Goal: Task Accomplishment & Management: Complete application form

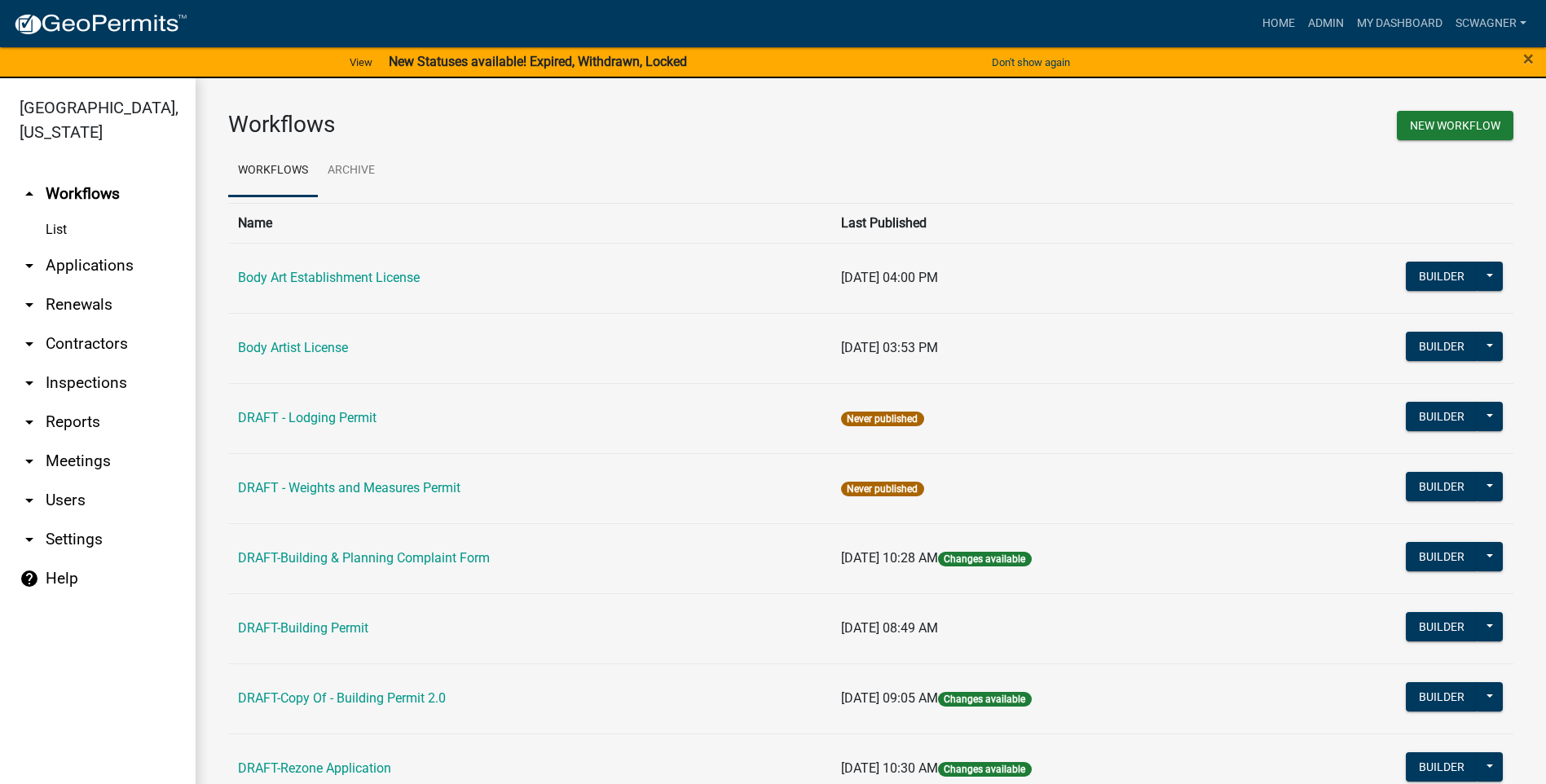
click at [332, 414] on link "DRAFT - Lodging Permit" at bounding box center [307, 417] width 138 height 15
click at [1439, 420] on button "Builder" at bounding box center [1442, 416] width 72 height 30
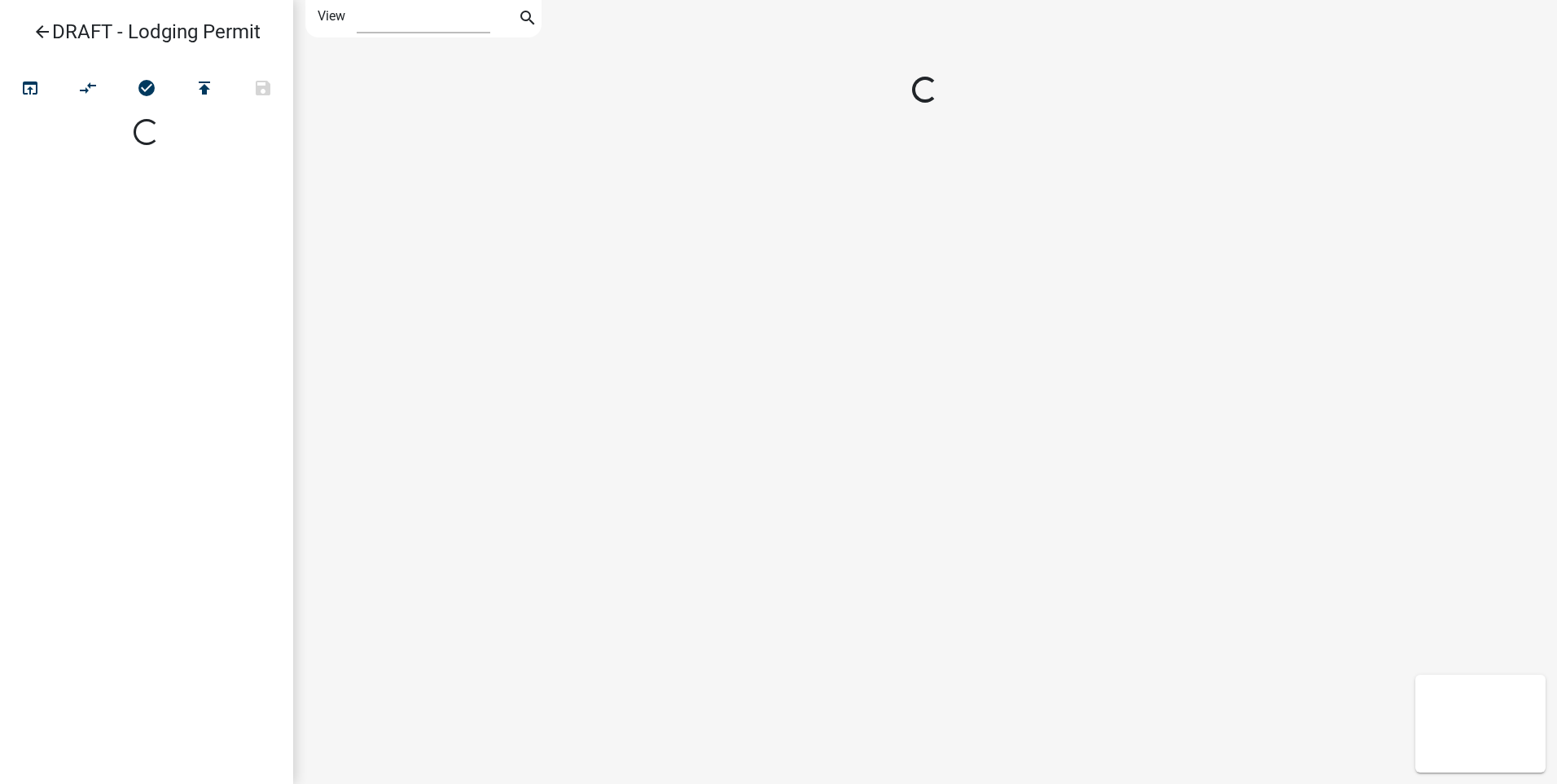
select select "1"
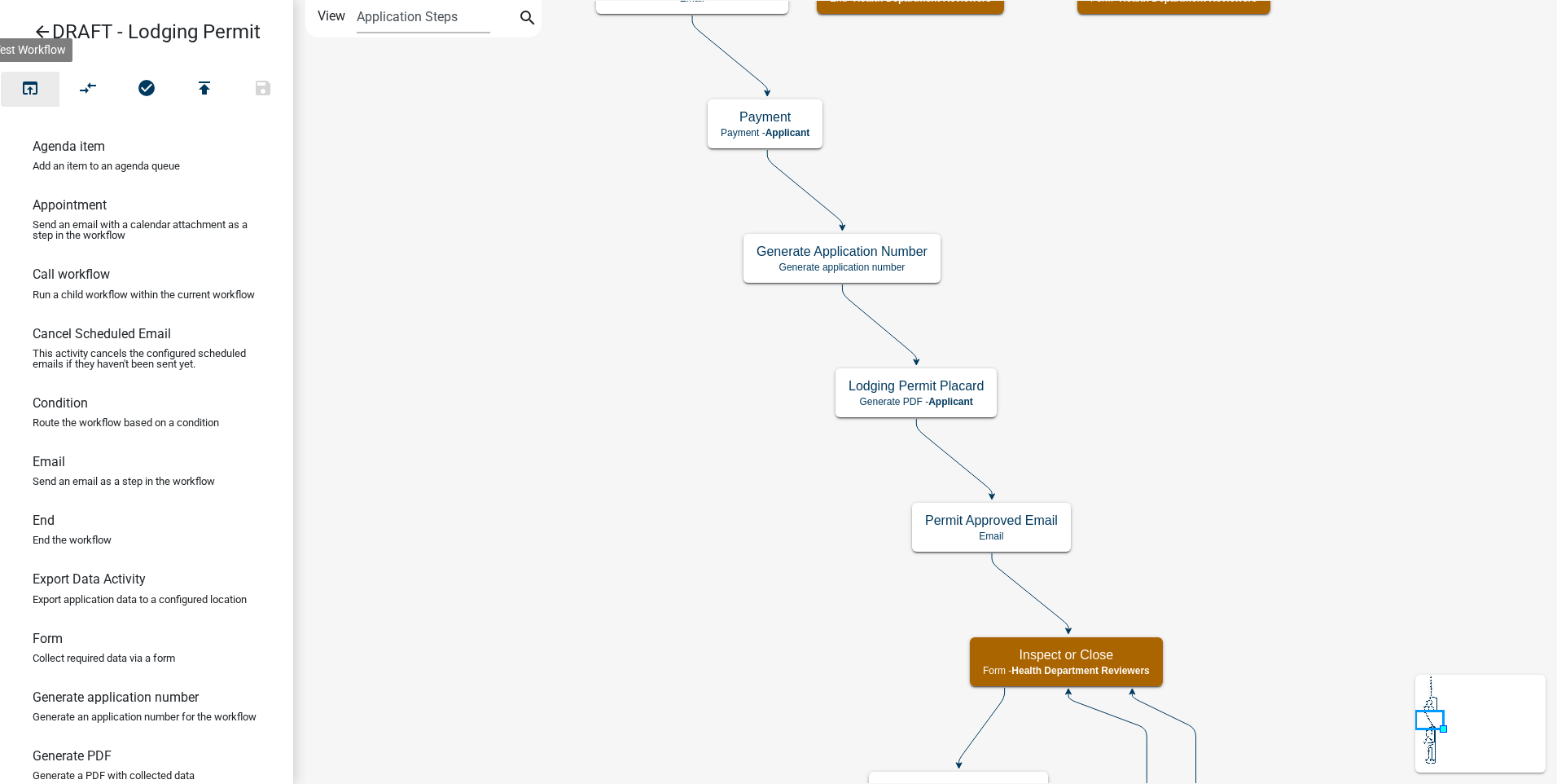
click at [31, 88] on icon "open_in_browser" at bounding box center [30, 89] width 19 height 23
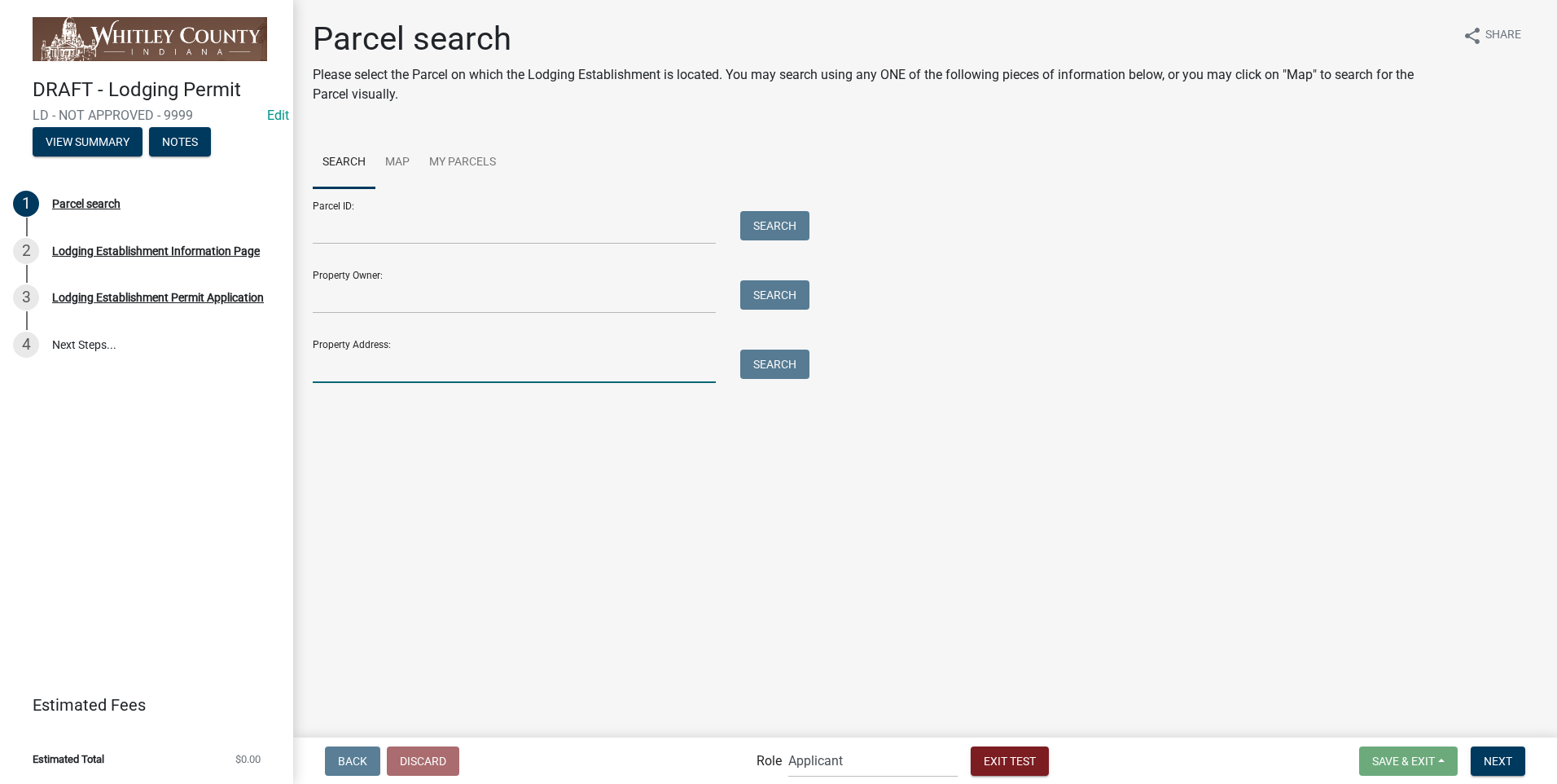
click at [386, 374] on input "Property Address:" at bounding box center [514, 365] width 403 height 33
type input "3245"
click at [765, 353] on button "Search" at bounding box center [776, 364] width 70 height 30
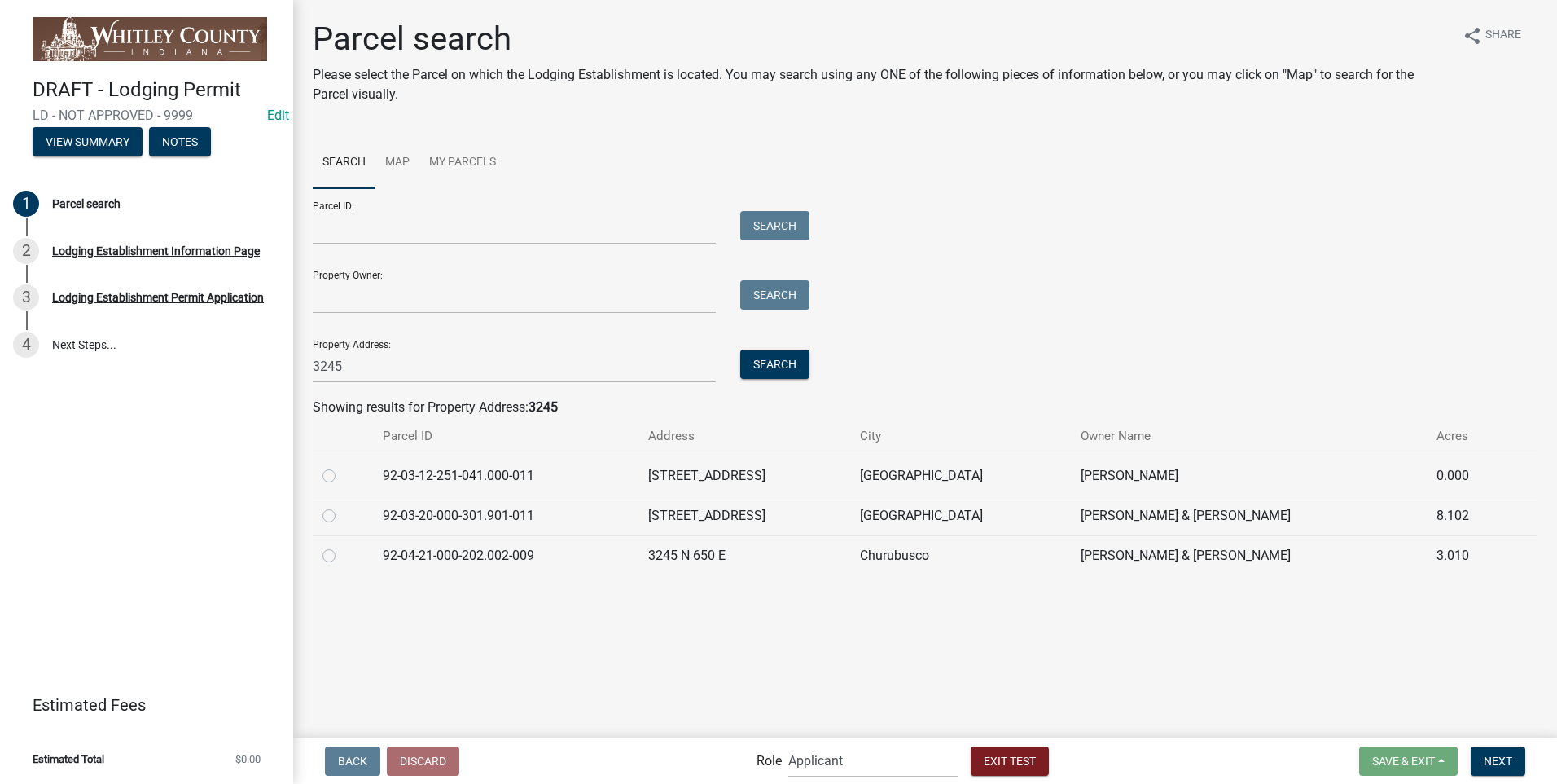
click at [510, 478] on td "92-03-12-251-041.000-011" at bounding box center [505, 475] width 264 height 40
click at [342, 466] on label at bounding box center [342, 466] width 0 height 0
click at [342, 476] on input "radio" at bounding box center [348, 471] width 10 height 10
radio input "true"
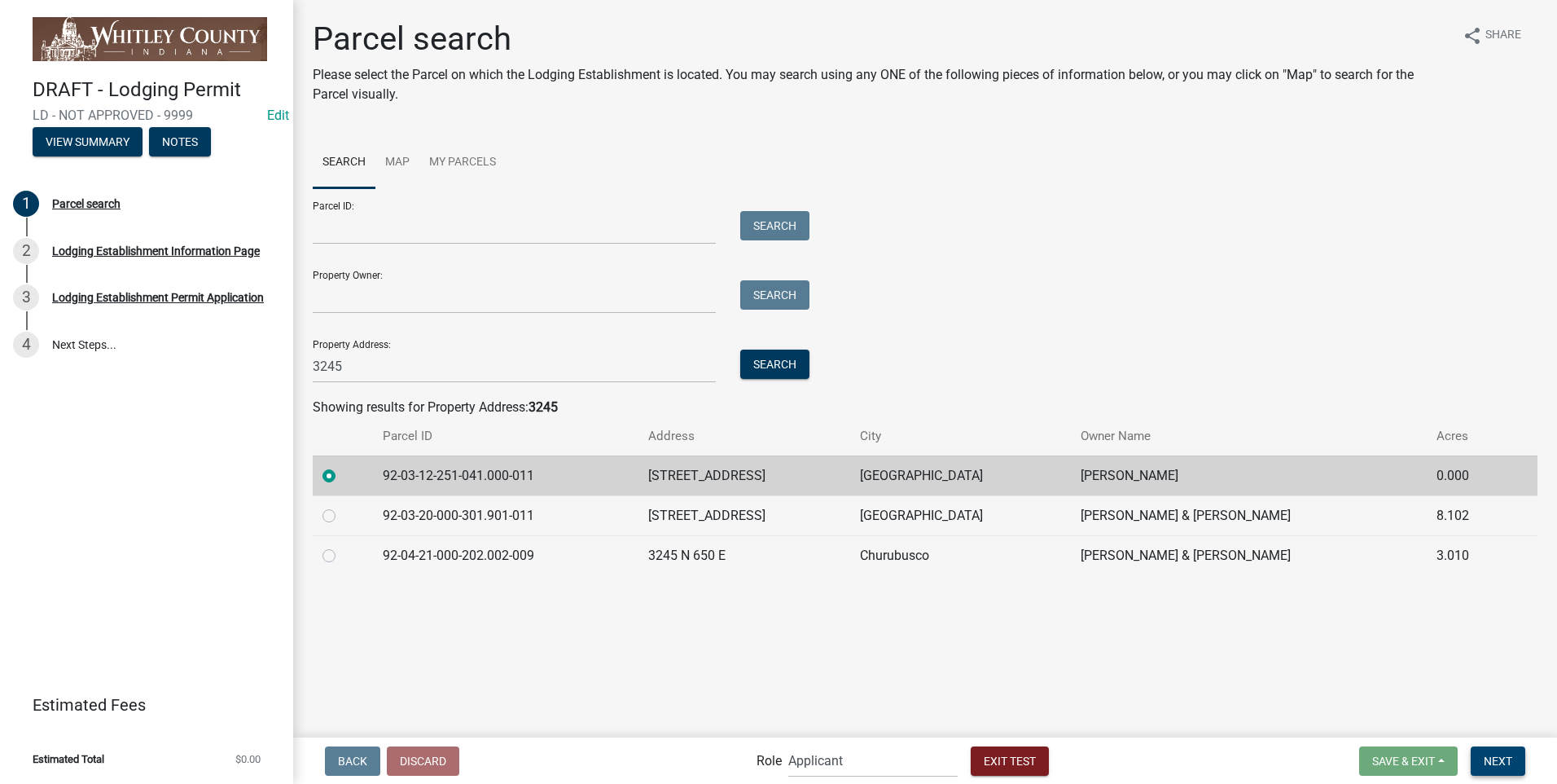
click at [1511, 754] on span "Next" at bounding box center [1499, 759] width 29 height 13
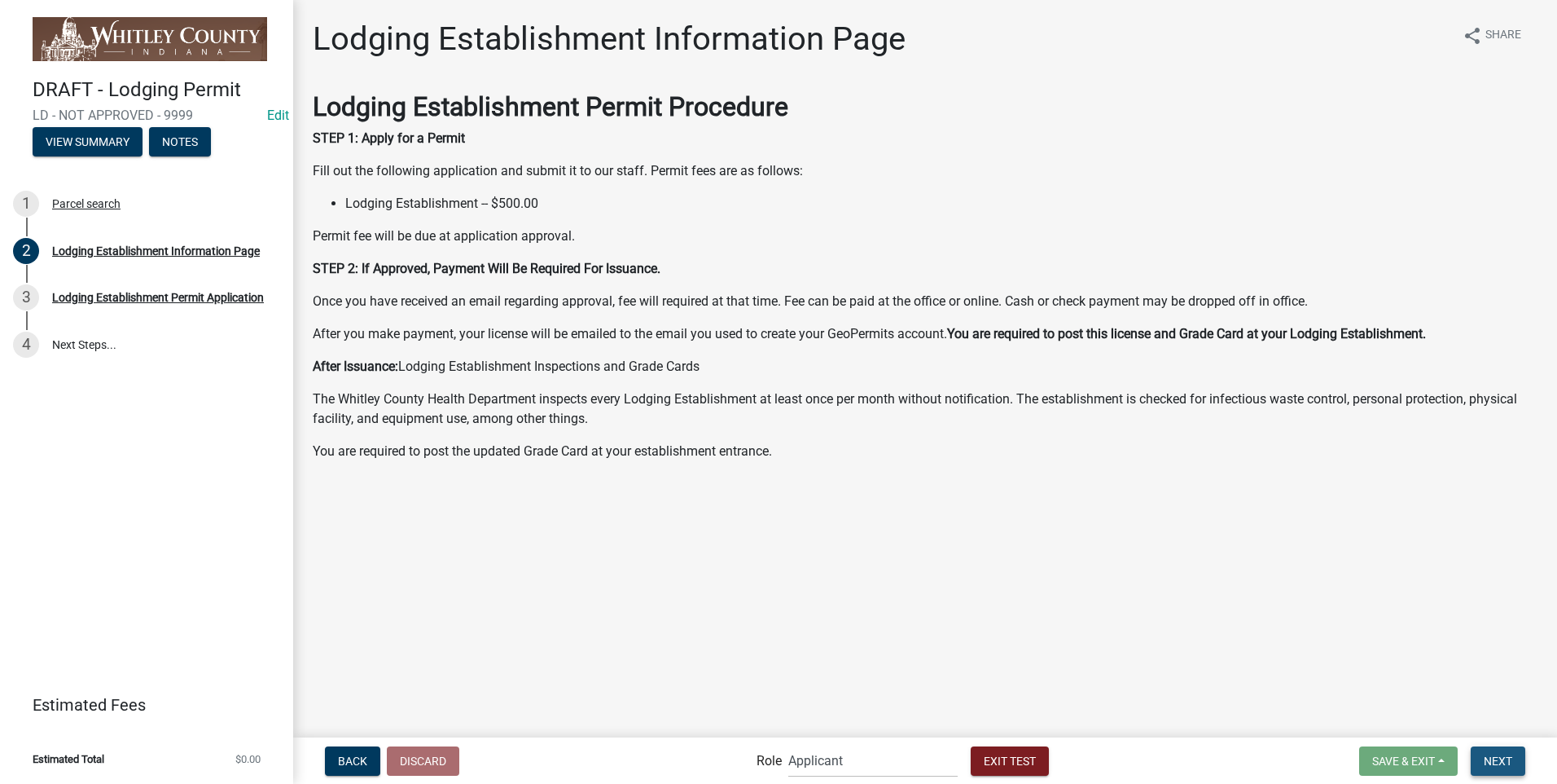
click at [1505, 766] on span "Next" at bounding box center [1499, 759] width 29 height 13
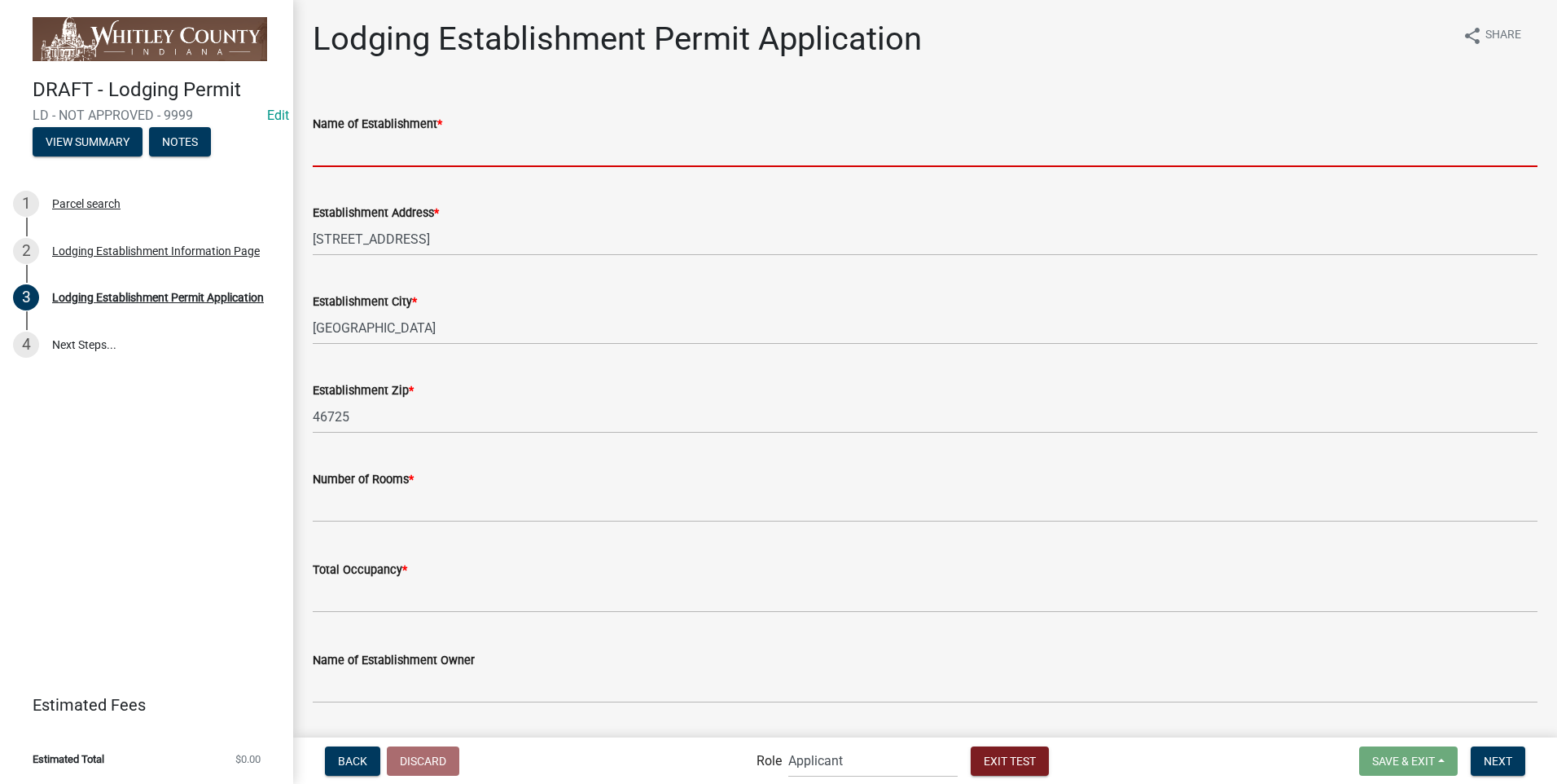
click at [381, 147] on input "Name of Establishment *" at bounding box center [925, 150] width 1225 height 33
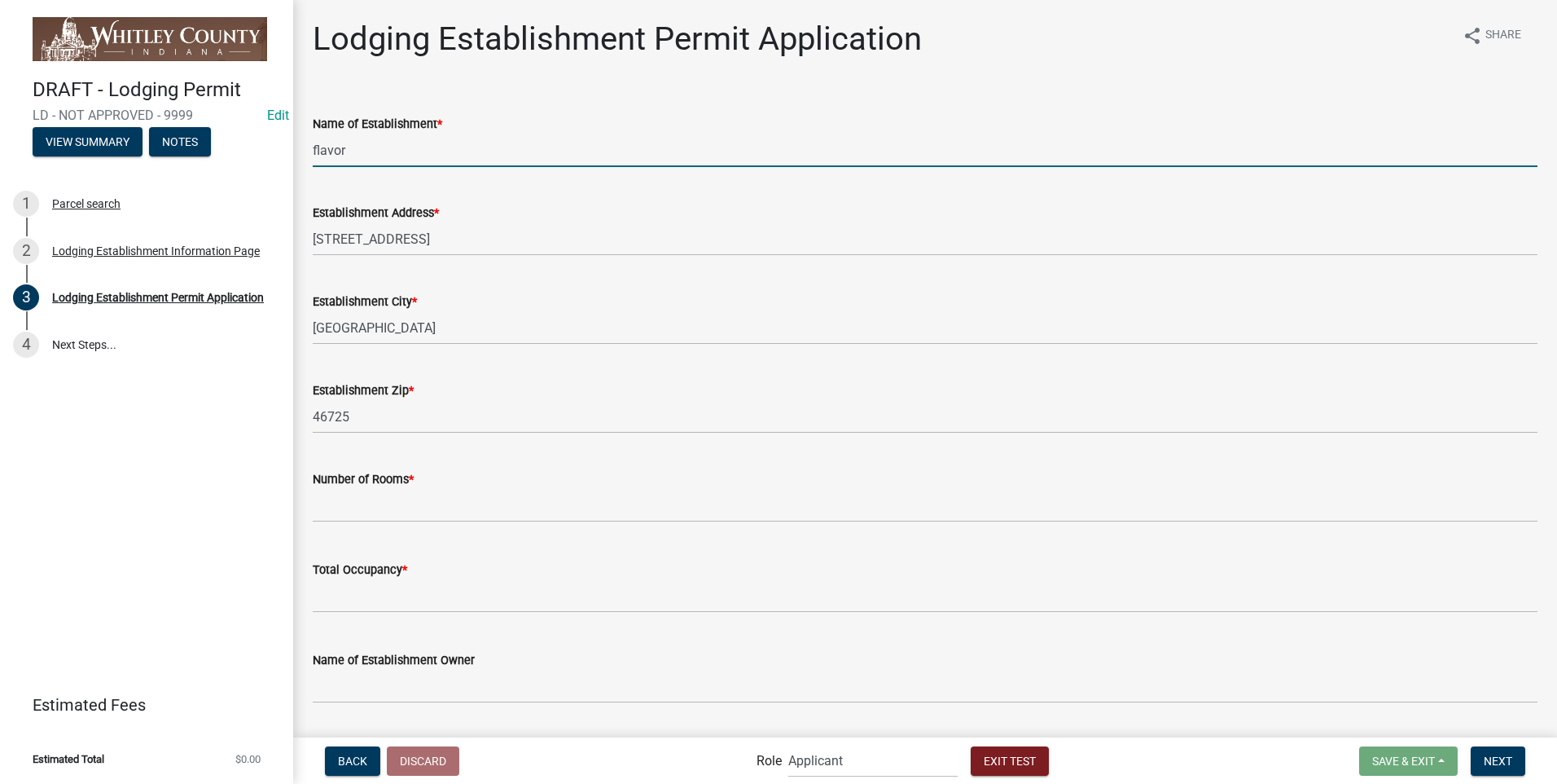
type input "flavor"
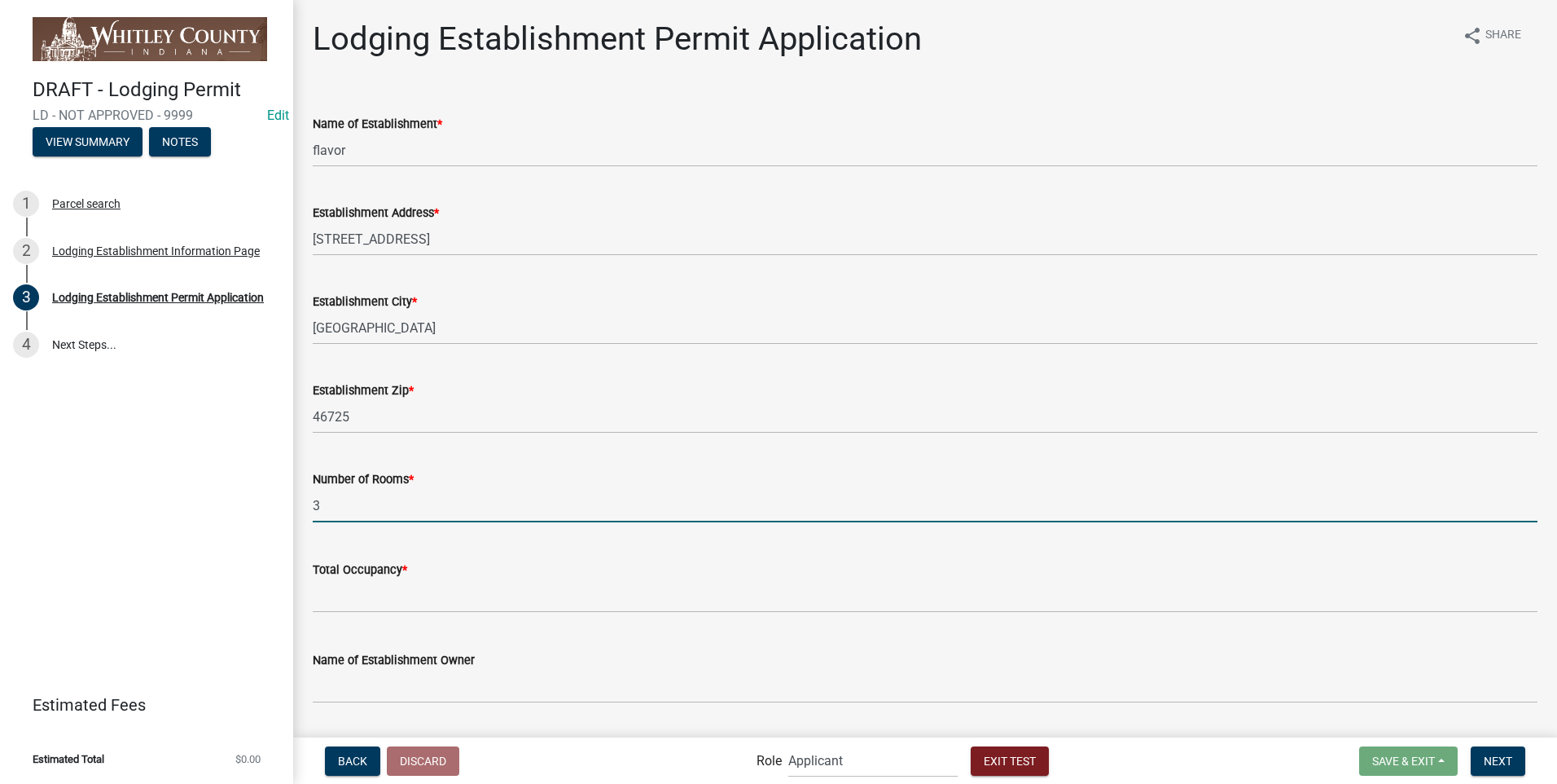
type input "3"
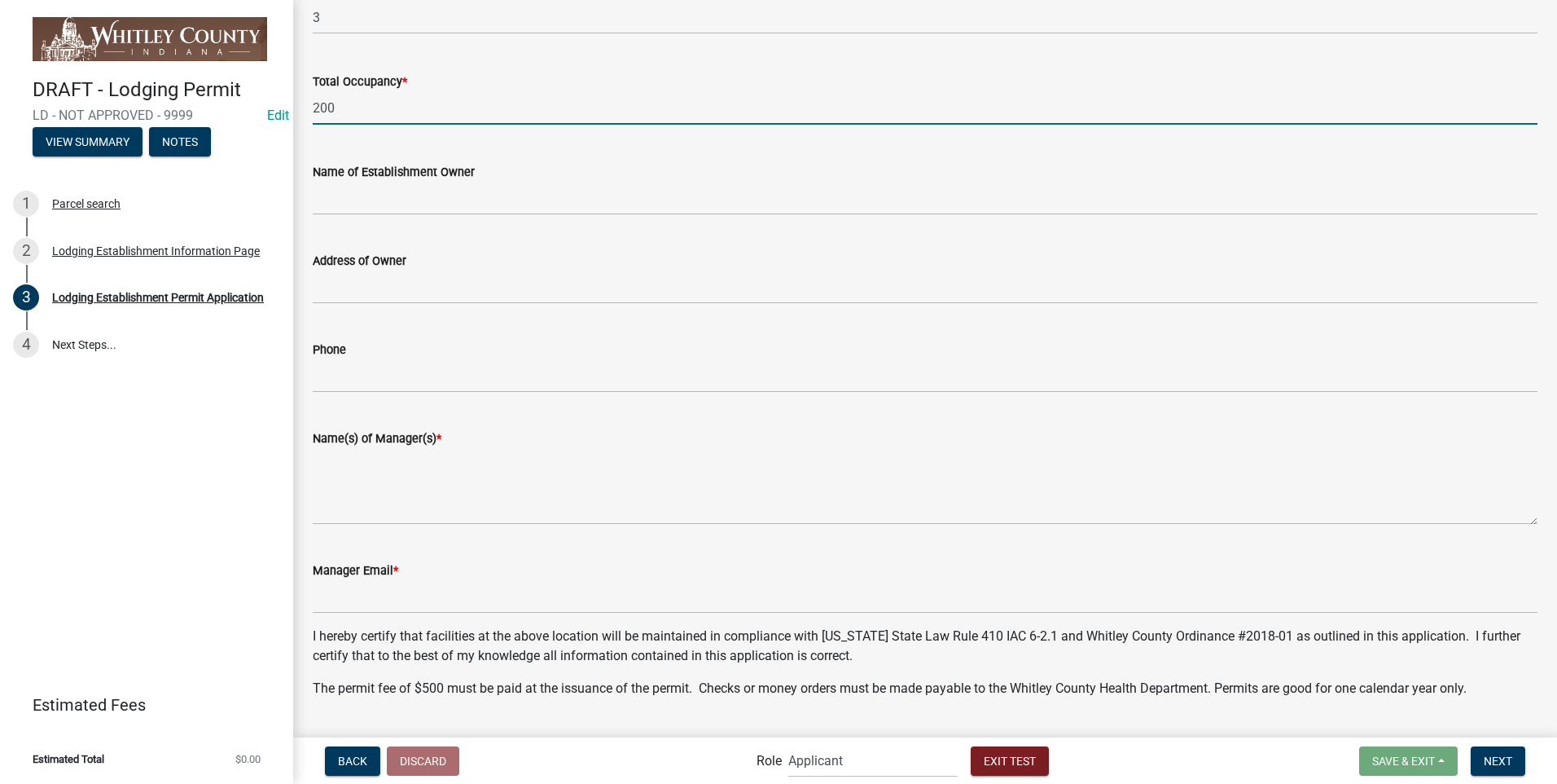
scroll to position [489, 0]
type input "200"
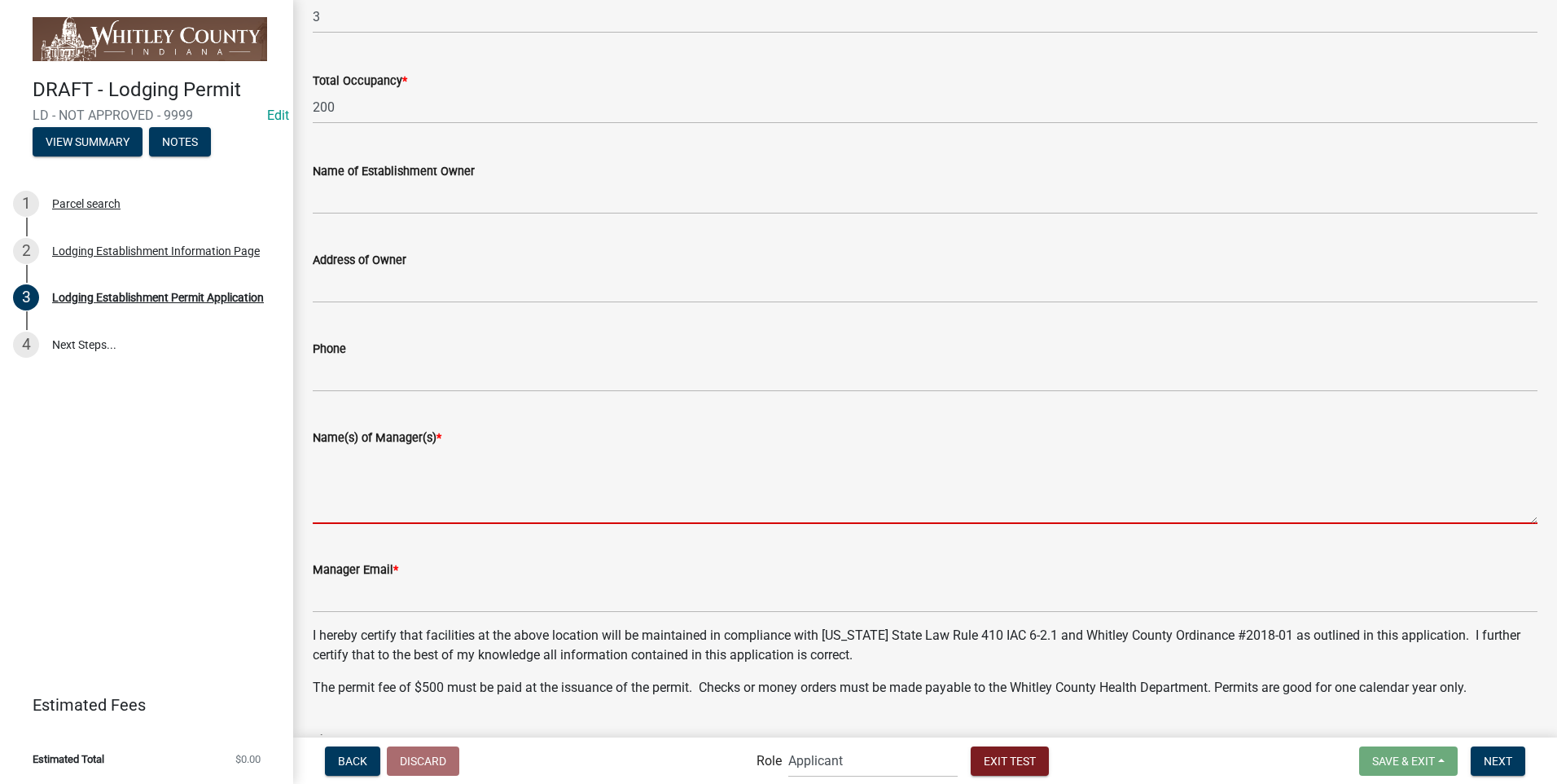
click at [402, 503] on textarea "Name(s) of Manager(s) *" at bounding box center [925, 486] width 1225 height 76
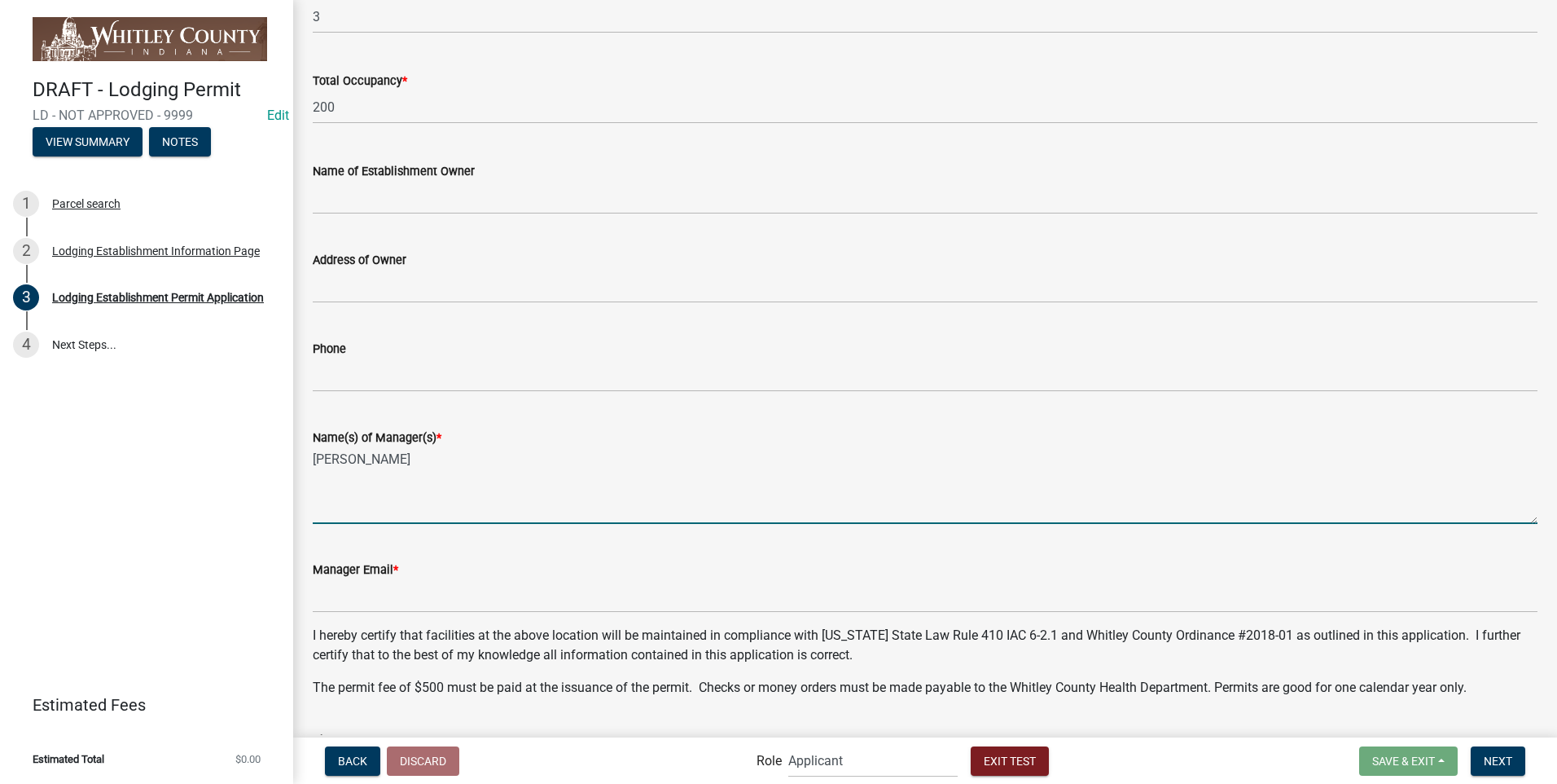
type textarea "[PERSON_NAME]"
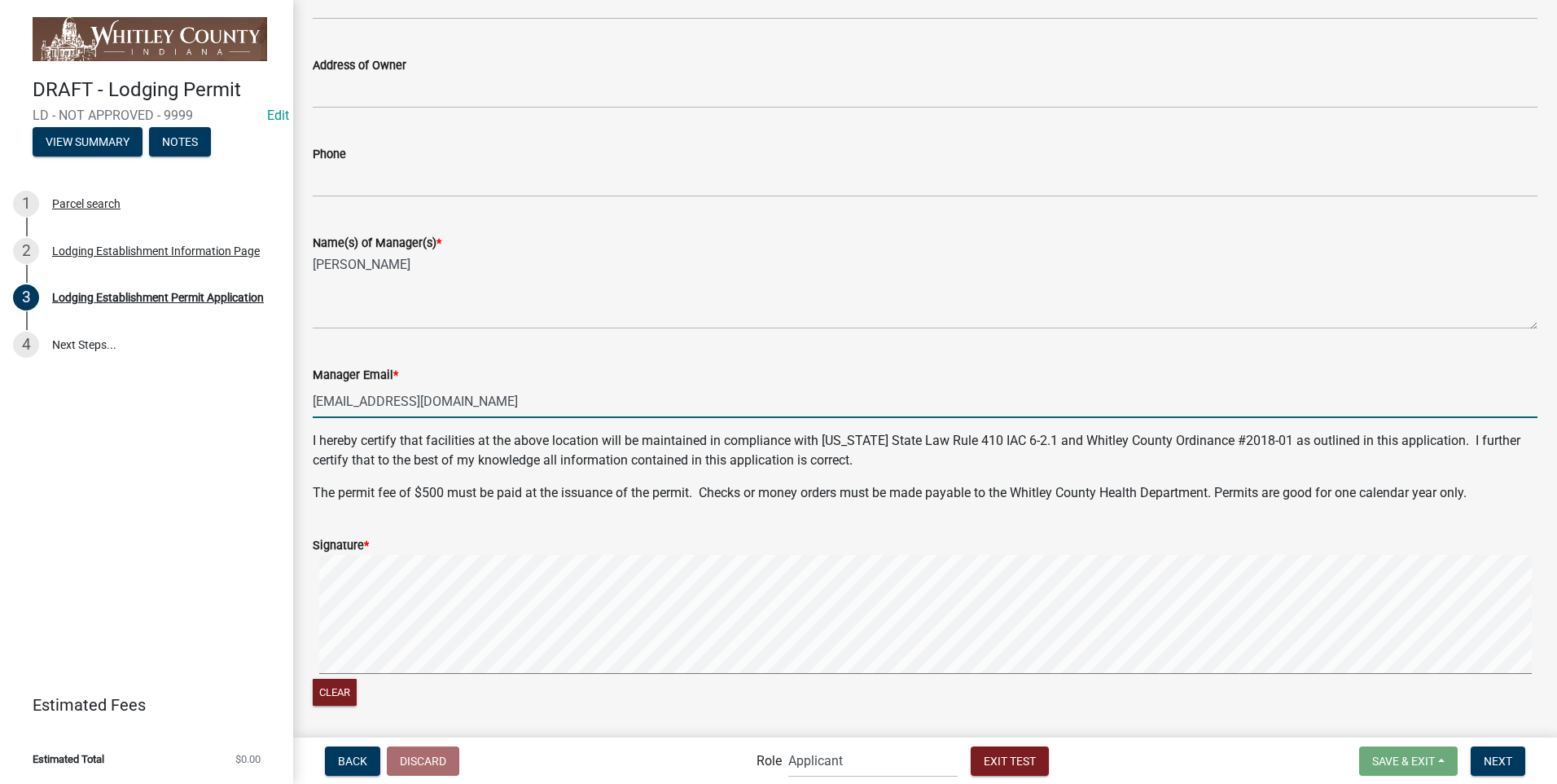
scroll to position [825, 0]
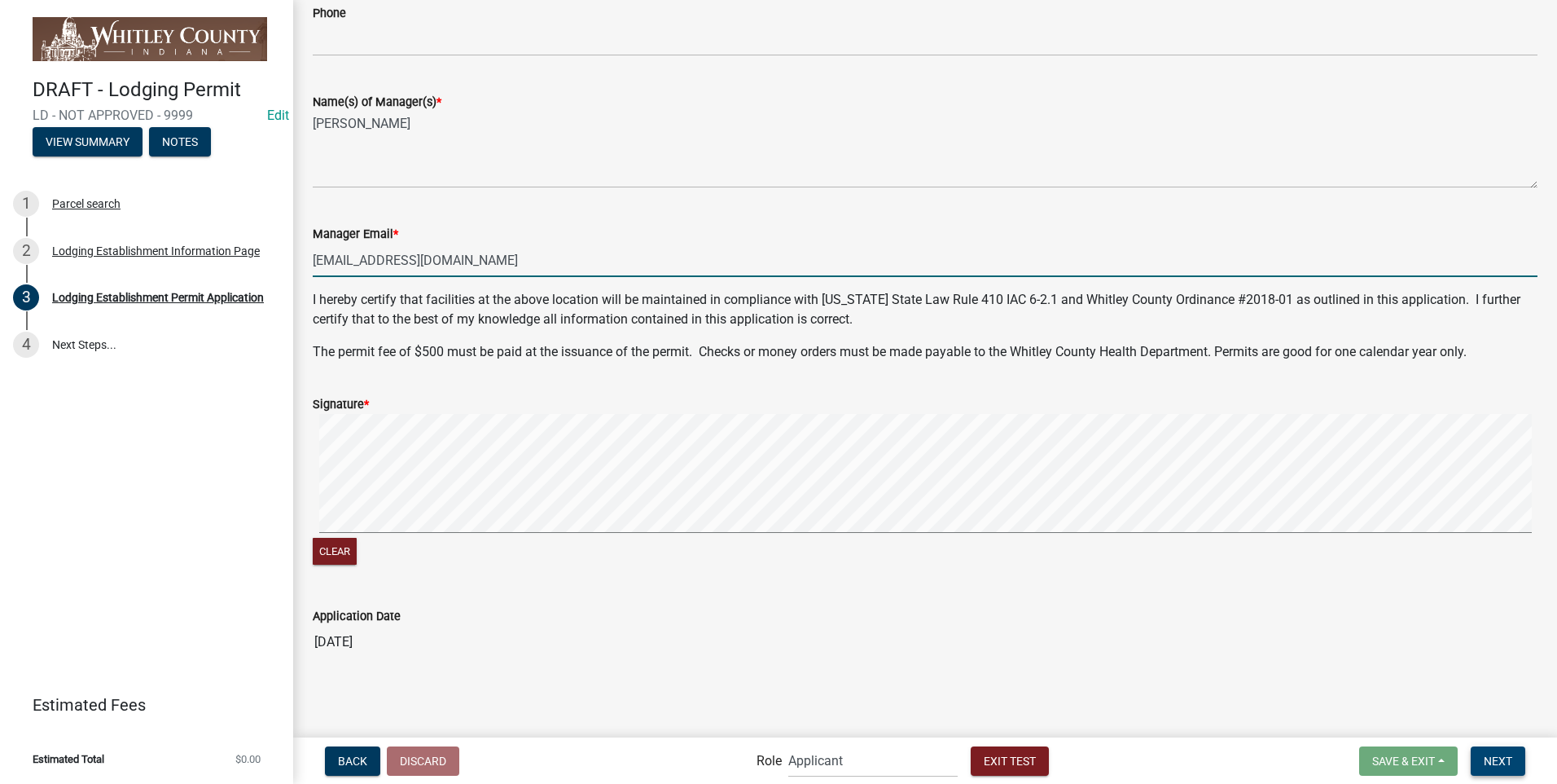
type input "[EMAIL_ADDRESS][DOMAIN_NAME]"
click at [1487, 761] on span "Next" at bounding box center [1499, 759] width 29 height 13
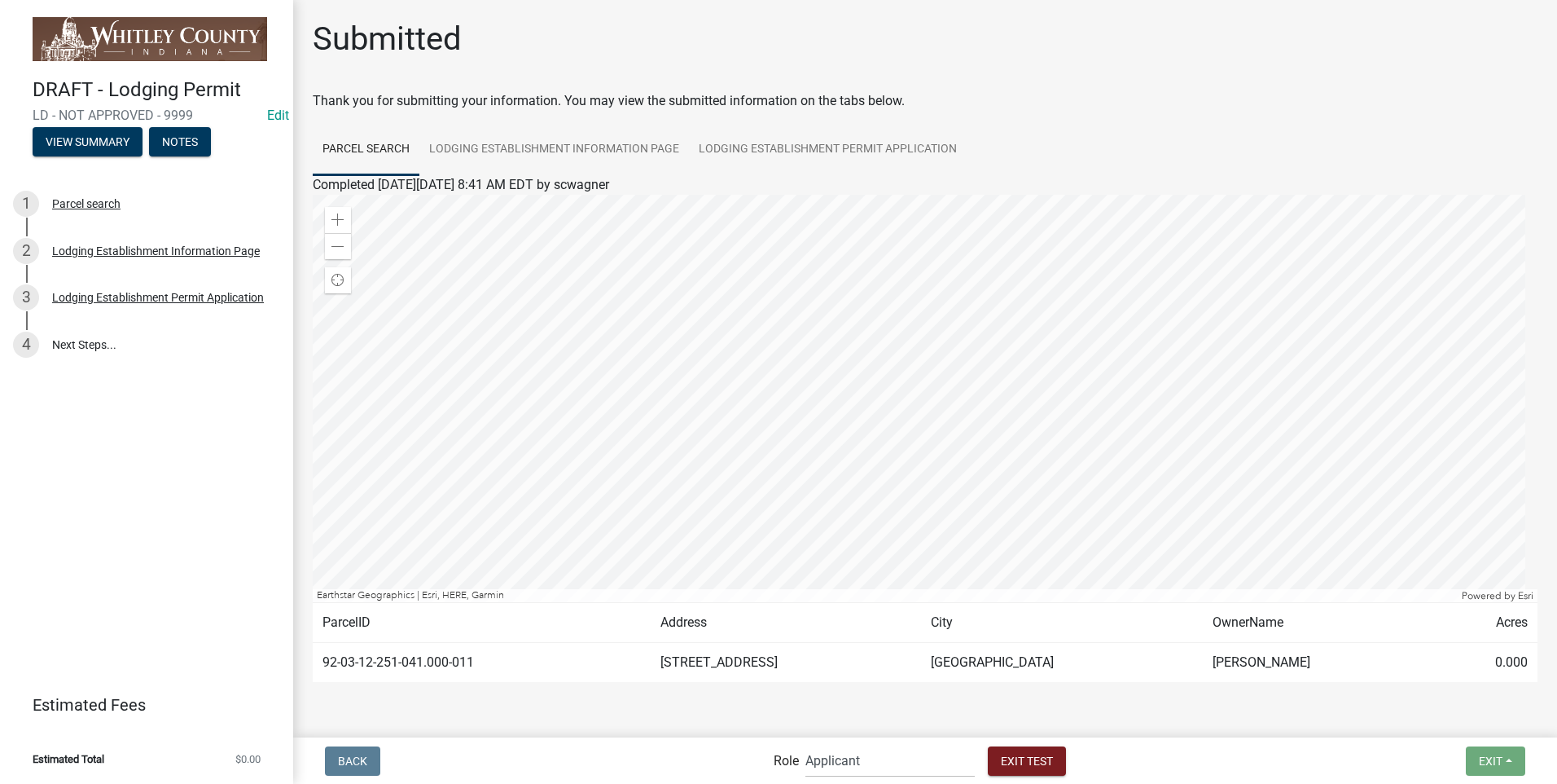
scroll to position [43, 0]
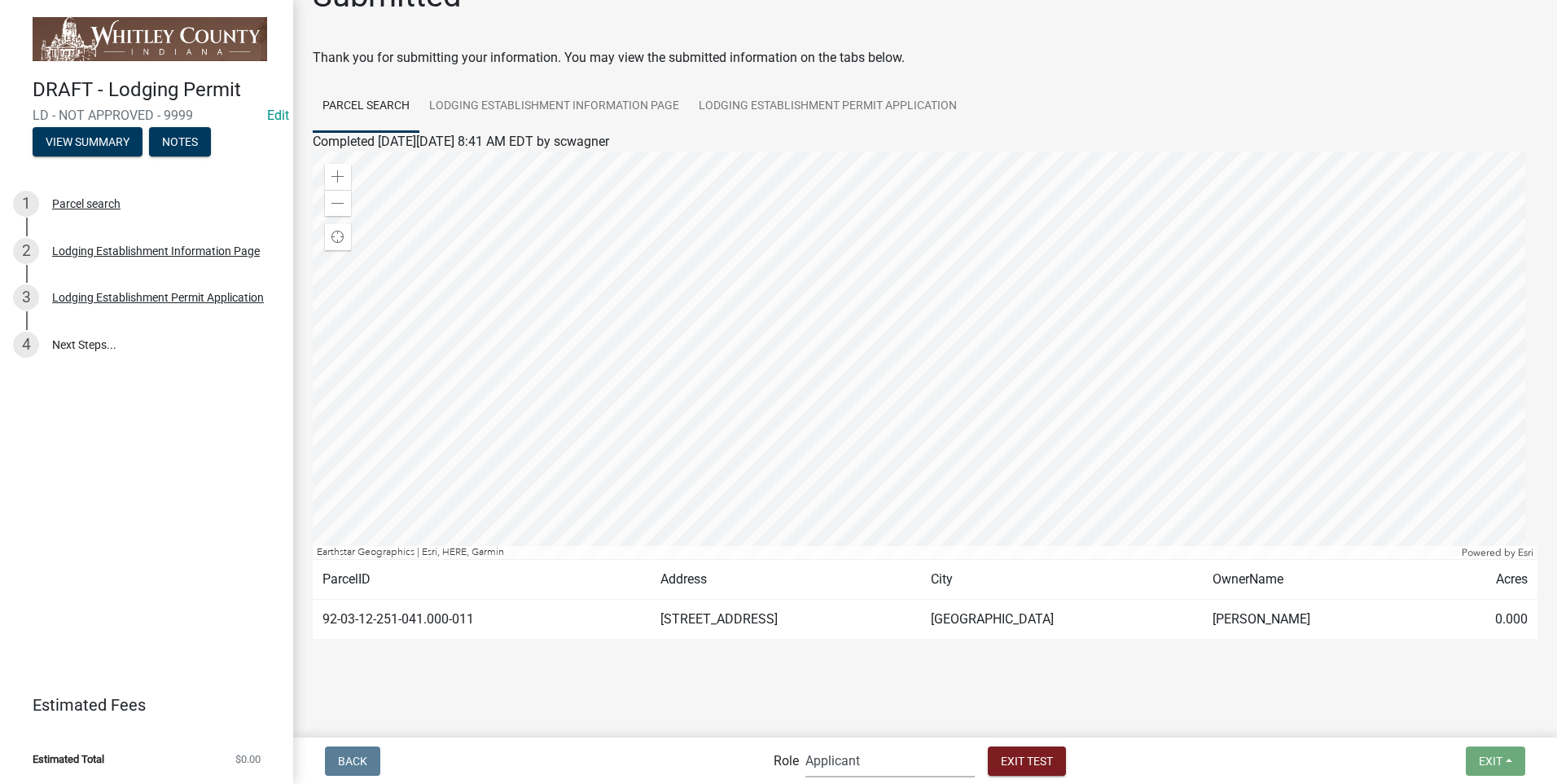
click at [964, 753] on select "Applicant Health Department Reviewers Admin" at bounding box center [890, 759] width 170 height 33
select select "60f54440-8917-46c4-b544-2a40d31e0104"
click at [805, 743] on select "Applicant Health Department Reviewers Admin" at bounding box center [890, 759] width 170 height 33
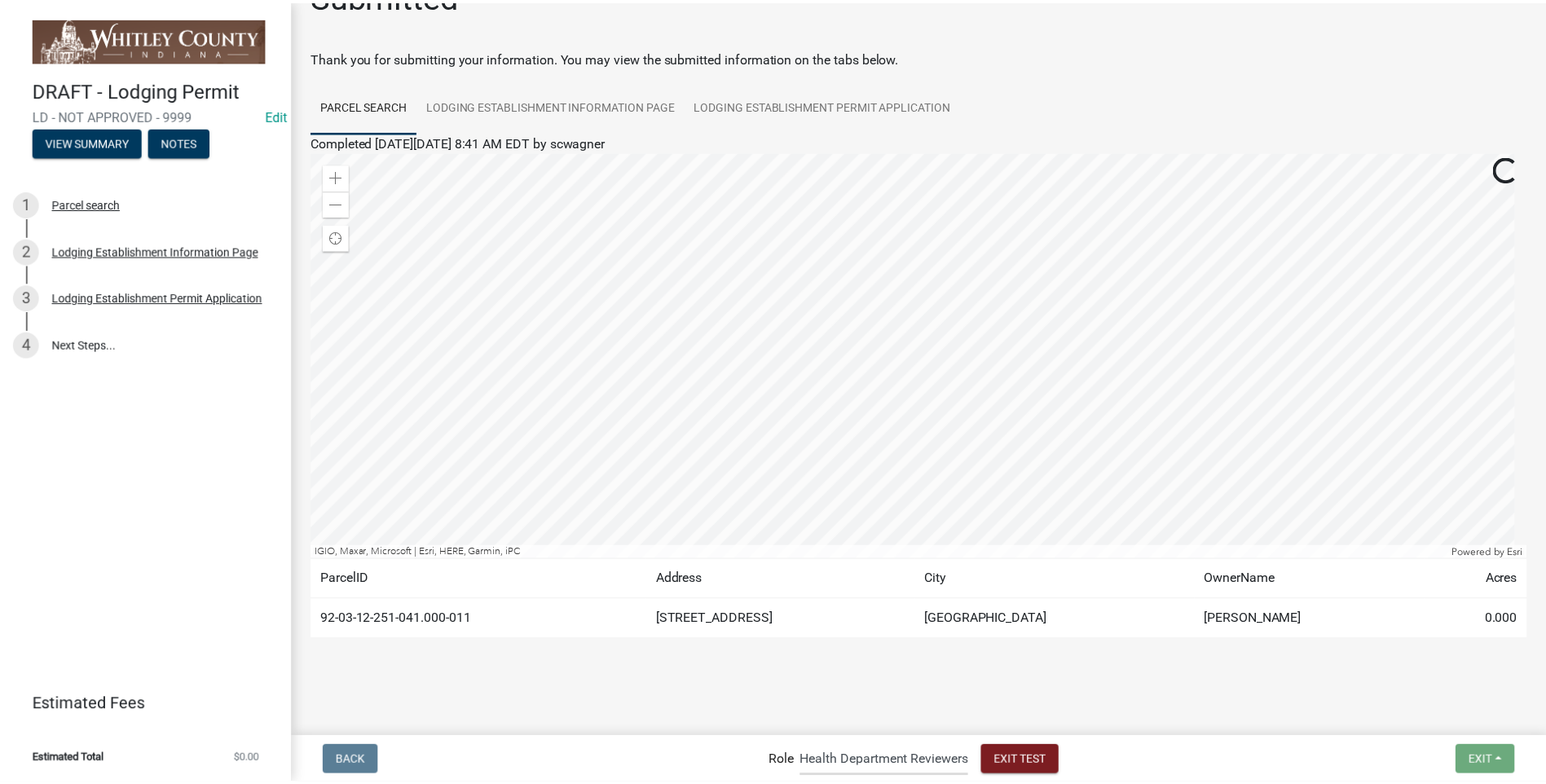
scroll to position [0, 0]
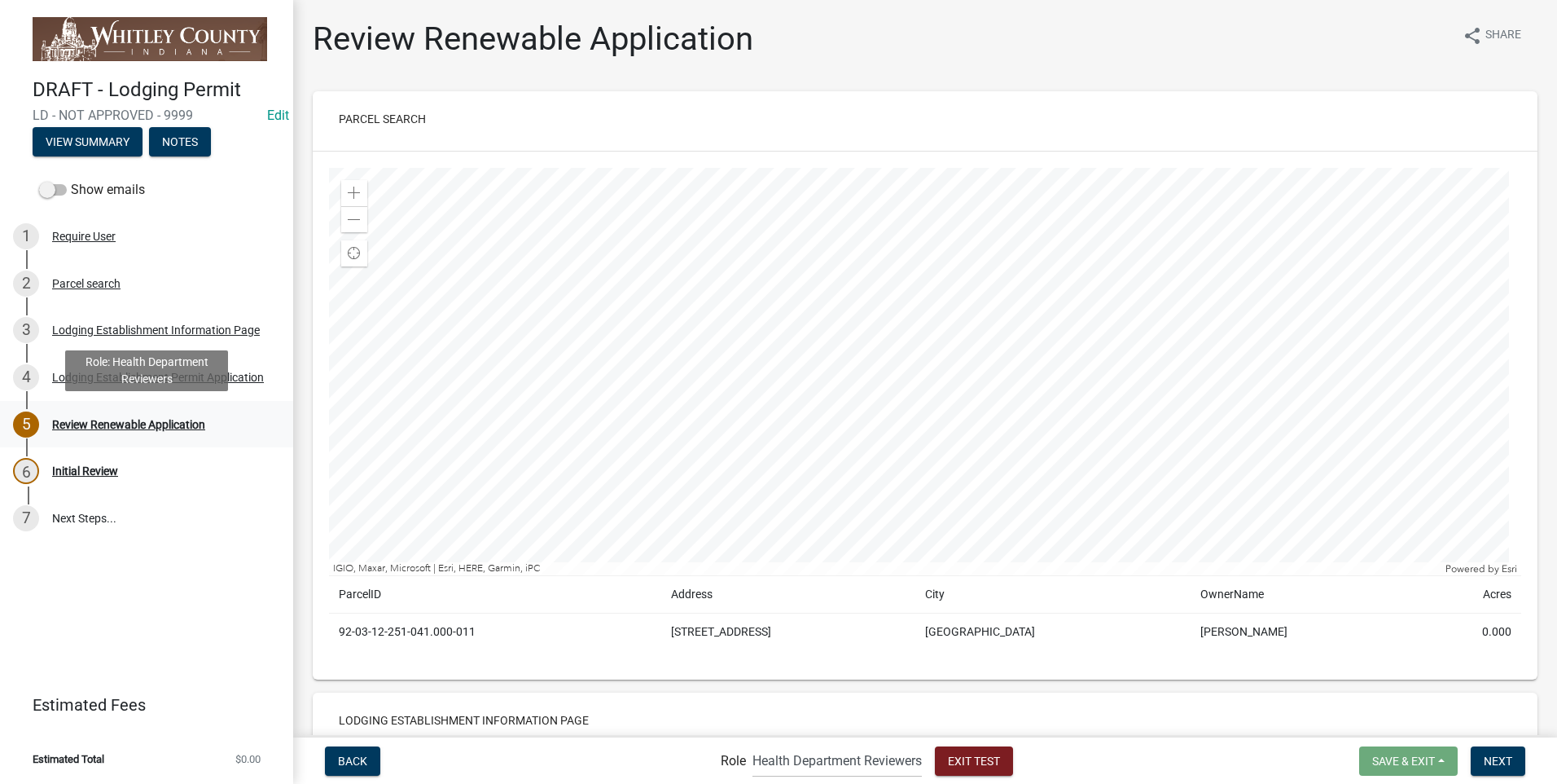
click at [154, 420] on div "Review Renewable Application" at bounding box center [129, 424] width 153 height 11
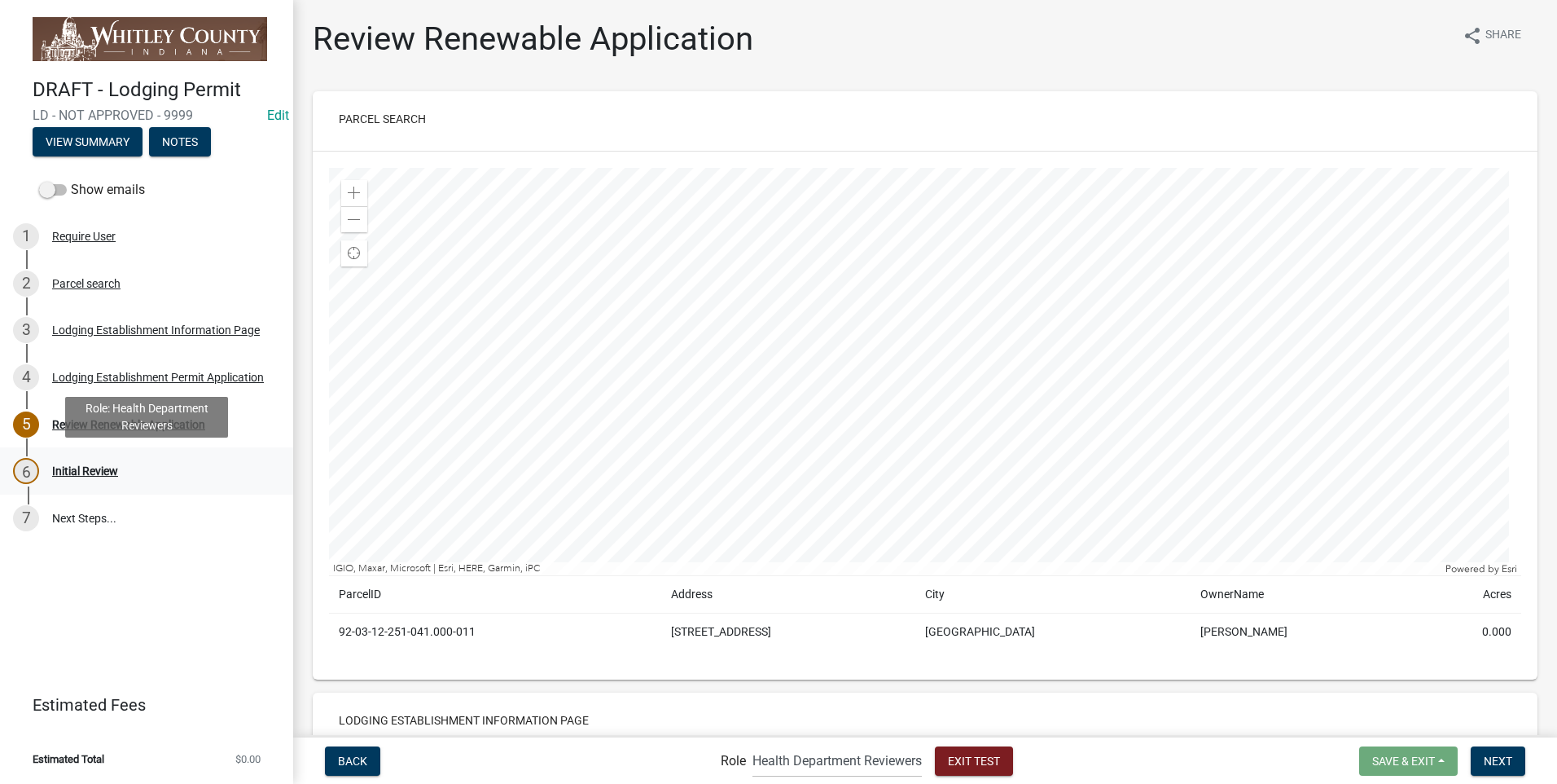
click at [73, 472] on div "Initial Review" at bounding box center [86, 470] width 66 height 11
click at [1501, 755] on span "Next" at bounding box center [1499, 759] width 29 height 13
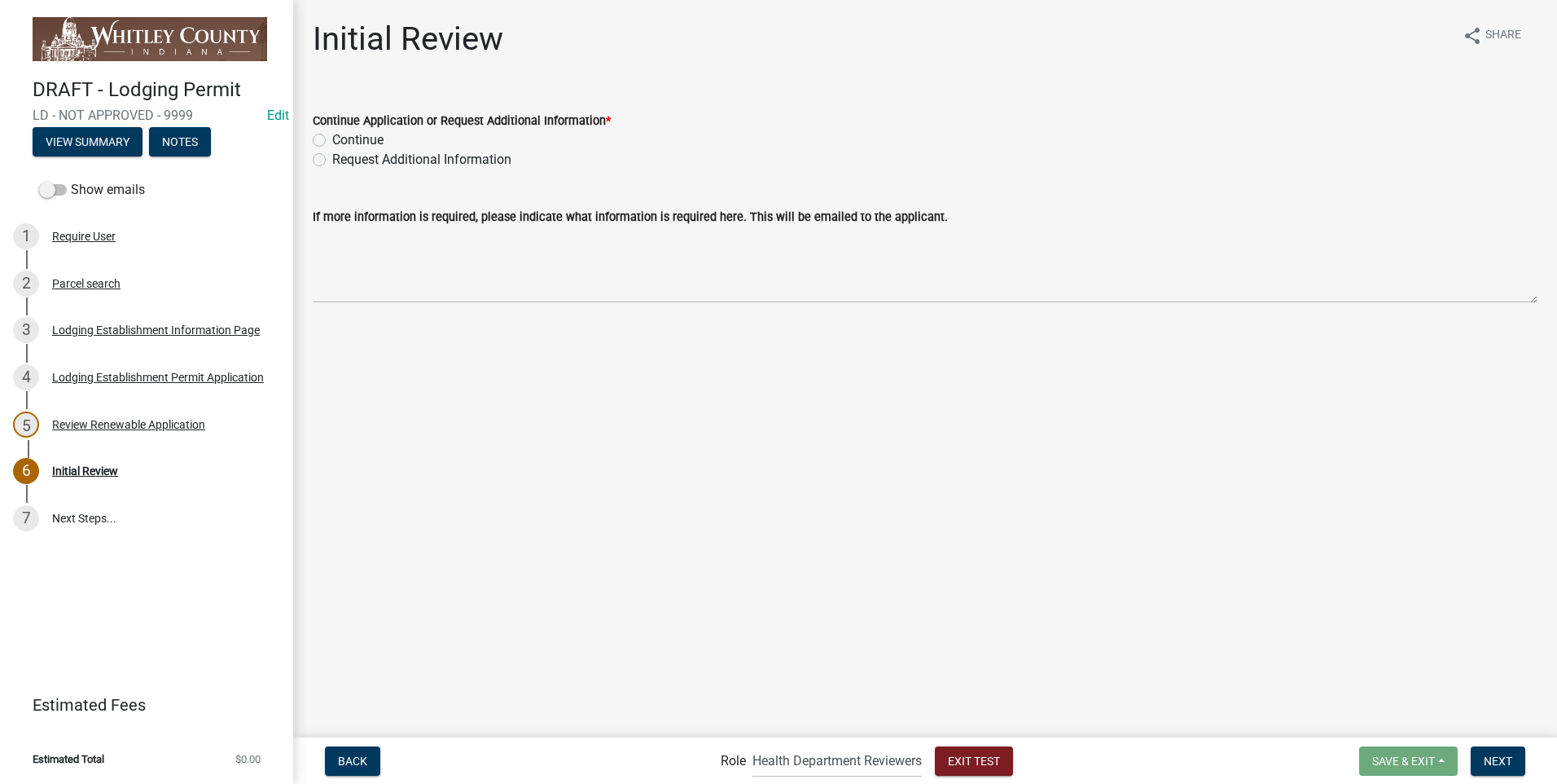
click at [332, 141] on label "Continue" at bounding box center [358, 140] width 52 height 19
click at [332, 141] on input "Continue" at bounding box center [337, 136] width 10 height 10
radio input "true"
click at [1504, 753] on span "Next" at bounding box center [1499, 759] width 29 height 13
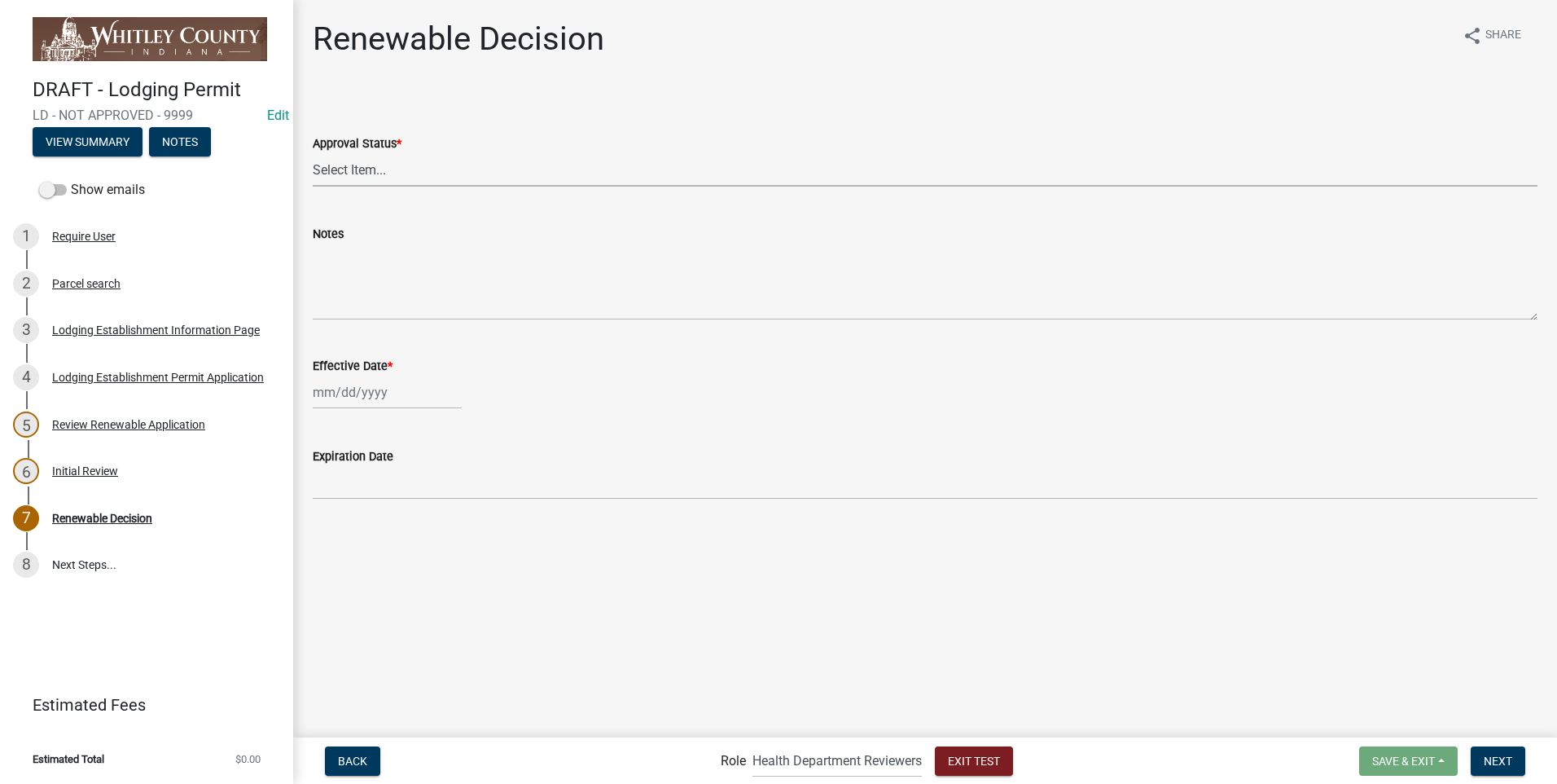
click at [366, 164] on select "Select Item... Approved Denied" at bounding box center [925, 170] width 1225 height 33
click at [313, 153] on select "Select Item... Approved Denied" at bounding box center [925, 170] width 1225 height 33
select select "6cfd4193-1f57-4c7e-a5e5-f68c9e85a162"
select select "8"
select select "2025"
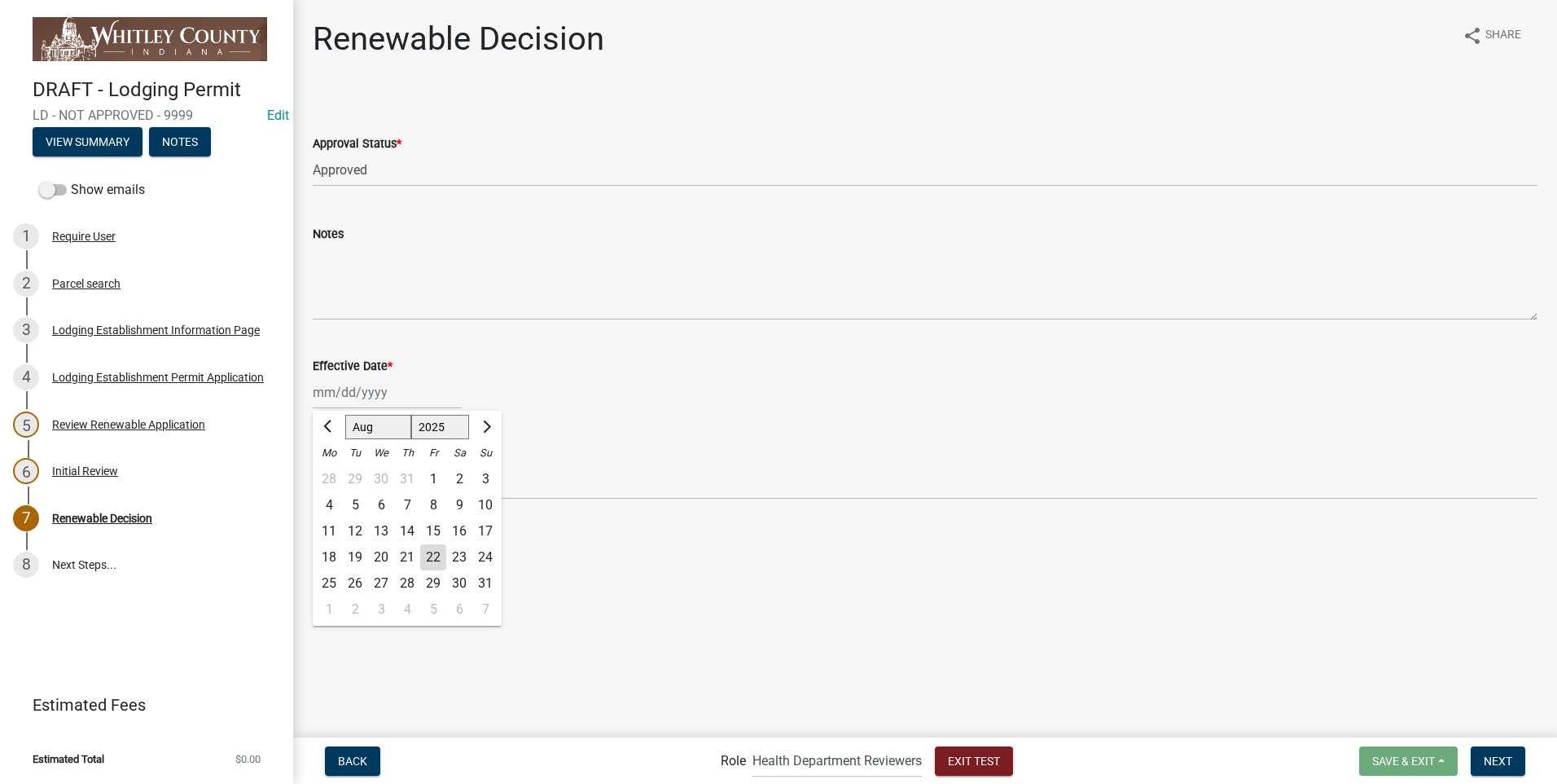
click at [380, 396] on div "[PERSON_NAME] Feb Mar Apr [PERSON_NAME][DATE] Oct Nov [DATE] 1526 1527 1528 152…" at bounding box center [387, 392] width 149 height 33
click at [429, 557] on div "22" at bounding box center [433, 557] width 26 height 26
type input "[DATE]"
click at [1499, 760] on span "Next" at bounding box center [1499, 759] width 29 height 13
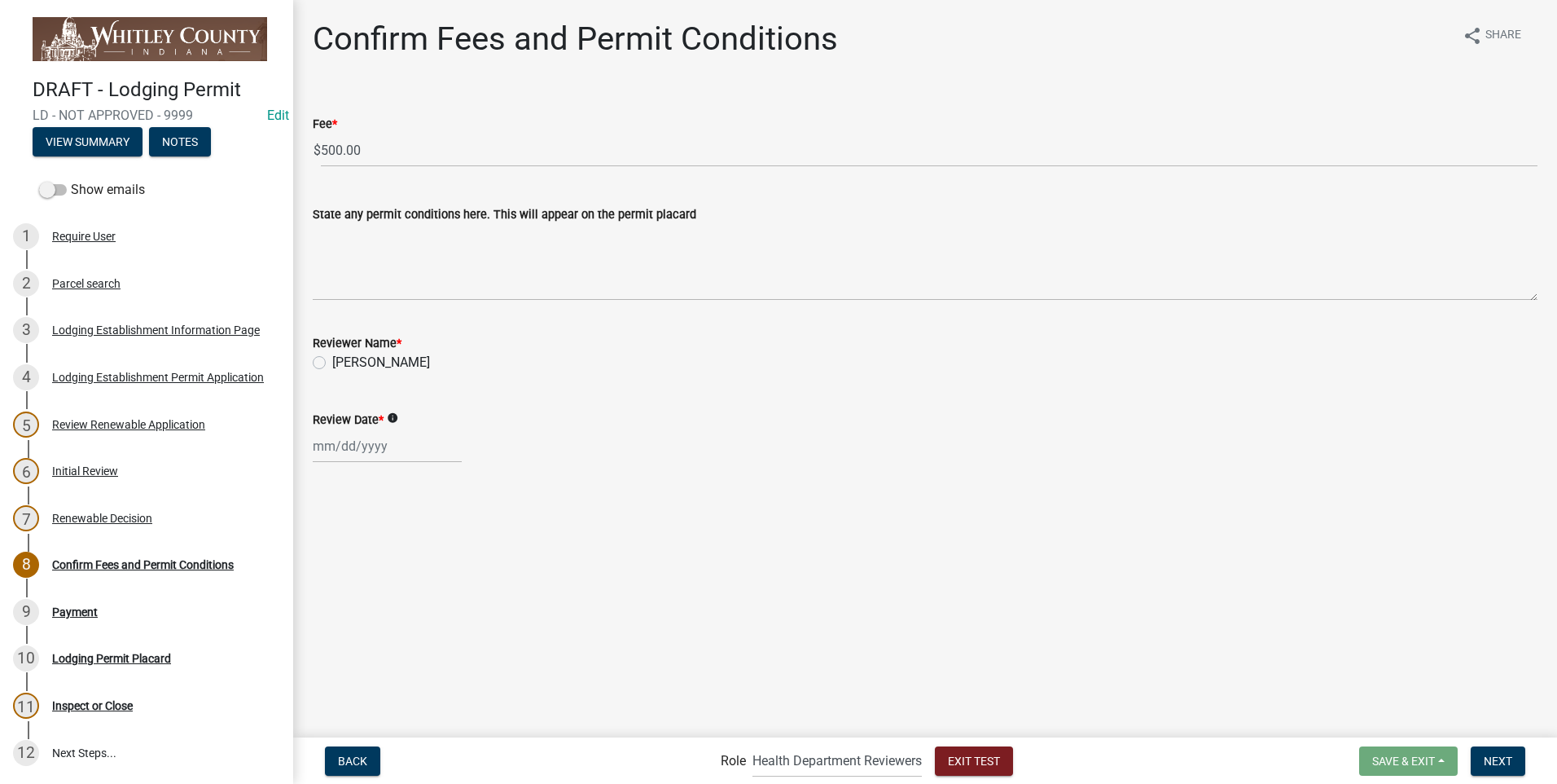
click at [332, 363] on label "[PERSON_NAME]" at bounding box center [381, 362] width 97 height 19
click at [332, 363] on input "[PERSON_NAME]" at bounding box center [337, 358] width 10 height 10
radio input "true"
select select "8"
select select "2025"
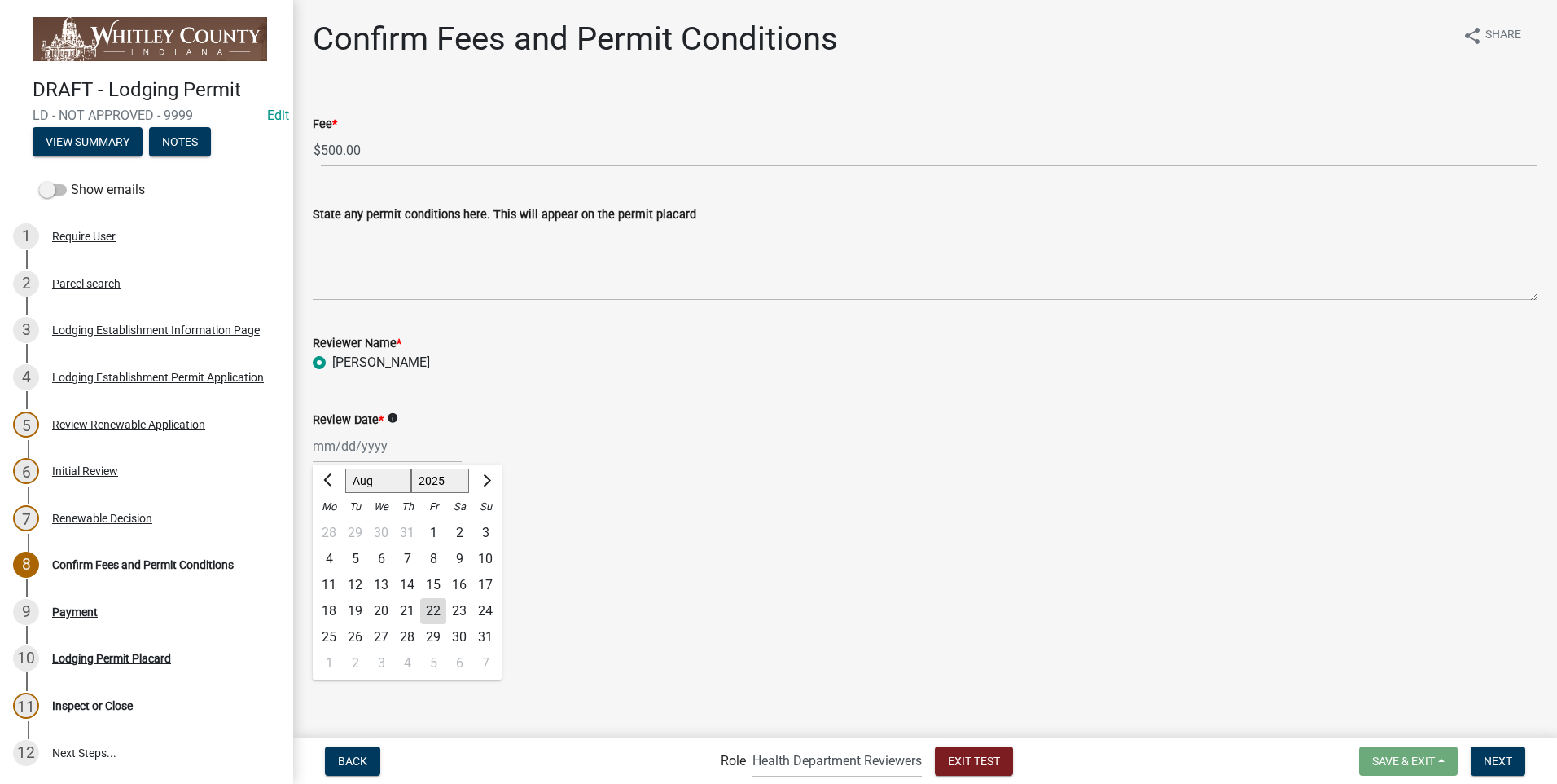
click at [370, 453] on div "[PERSON_NAME] Feb Mar Apr [PERSON_NAME][DATE] Oct Nov [DATE] 1526 1527 1528 152…" at bounding box center [387, 445] width 149 height 33
click at [425, 616] on div "22" at bounding box center [433, 610] width 26 height 26
type input "[DATE]"
click at [1495, 759] on span "Next" at bounding box center [1499, 759] width 29 height 13
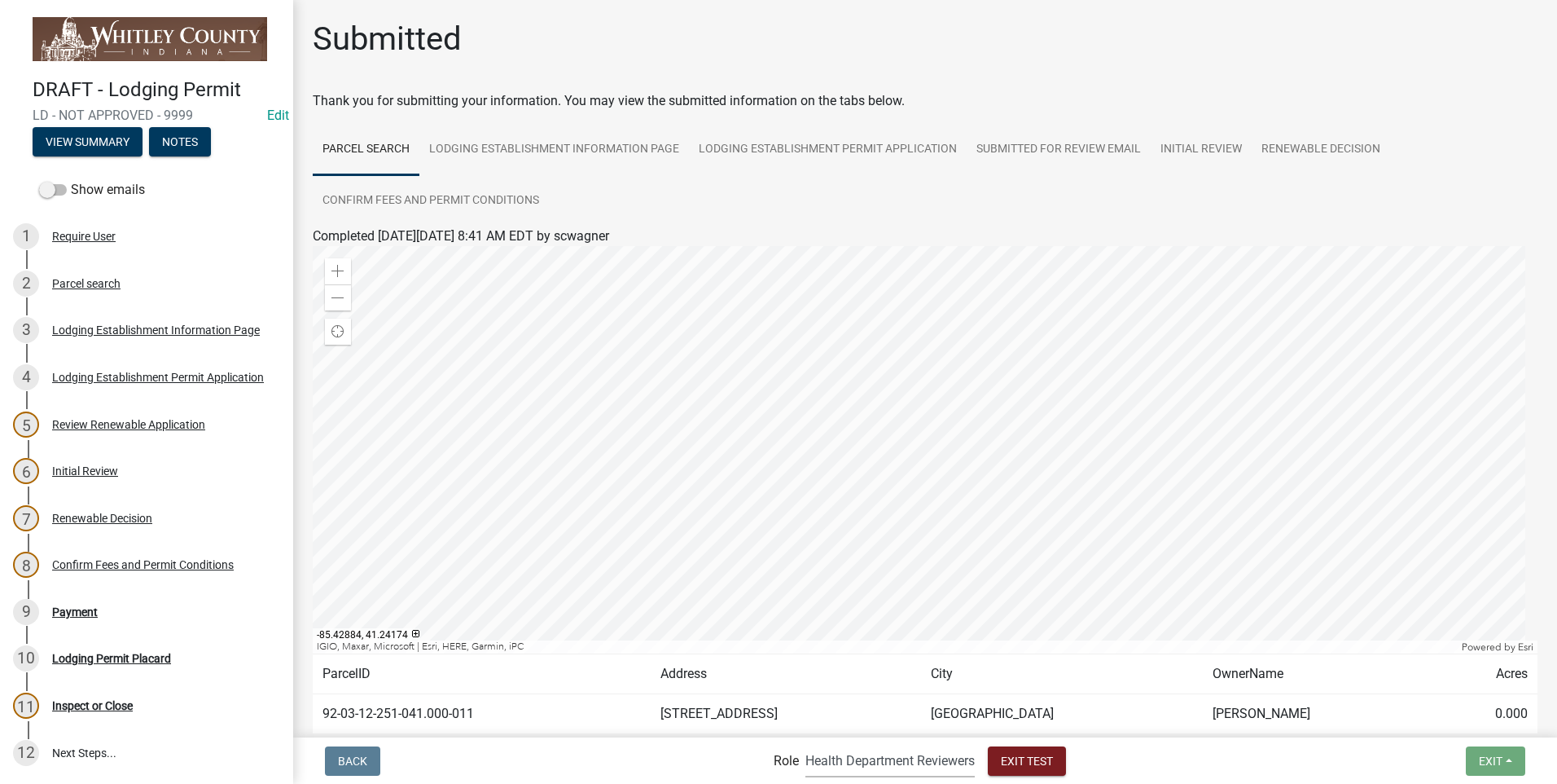
click at [899, 763] on select "Applicant Health Department Reviewers Admin" at bounding box center [890, 759] width 170 height 33
select select "46f061d0-ca05-4526-87ad-bae6256f3e47"
click at [805, 743] on select "Applicant Health Department Reviewers Admin" at bounding box center [890, 759] width 170 height 33
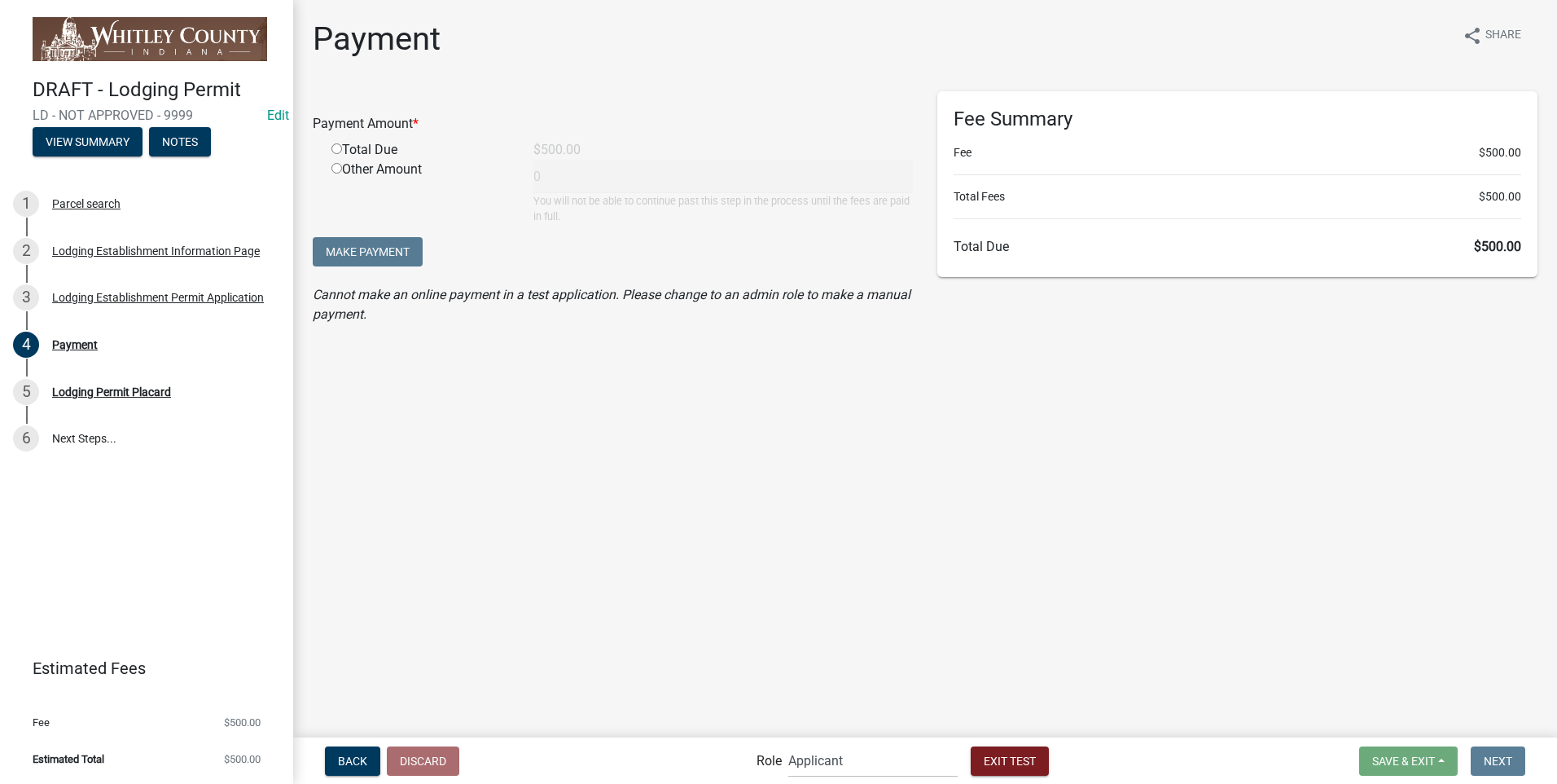
click at [338, 153] on div "Total Due" at bounding box center [420, 149] width 202 height 19
click at [334, 151] on input "radio" at bounding box center [336, 148] width 10 height 10
radio input "true"
type input "500"
click at [121, 390] on div "Lodging Permit Placard" at bounding box center [112, 392] width 119 height 11
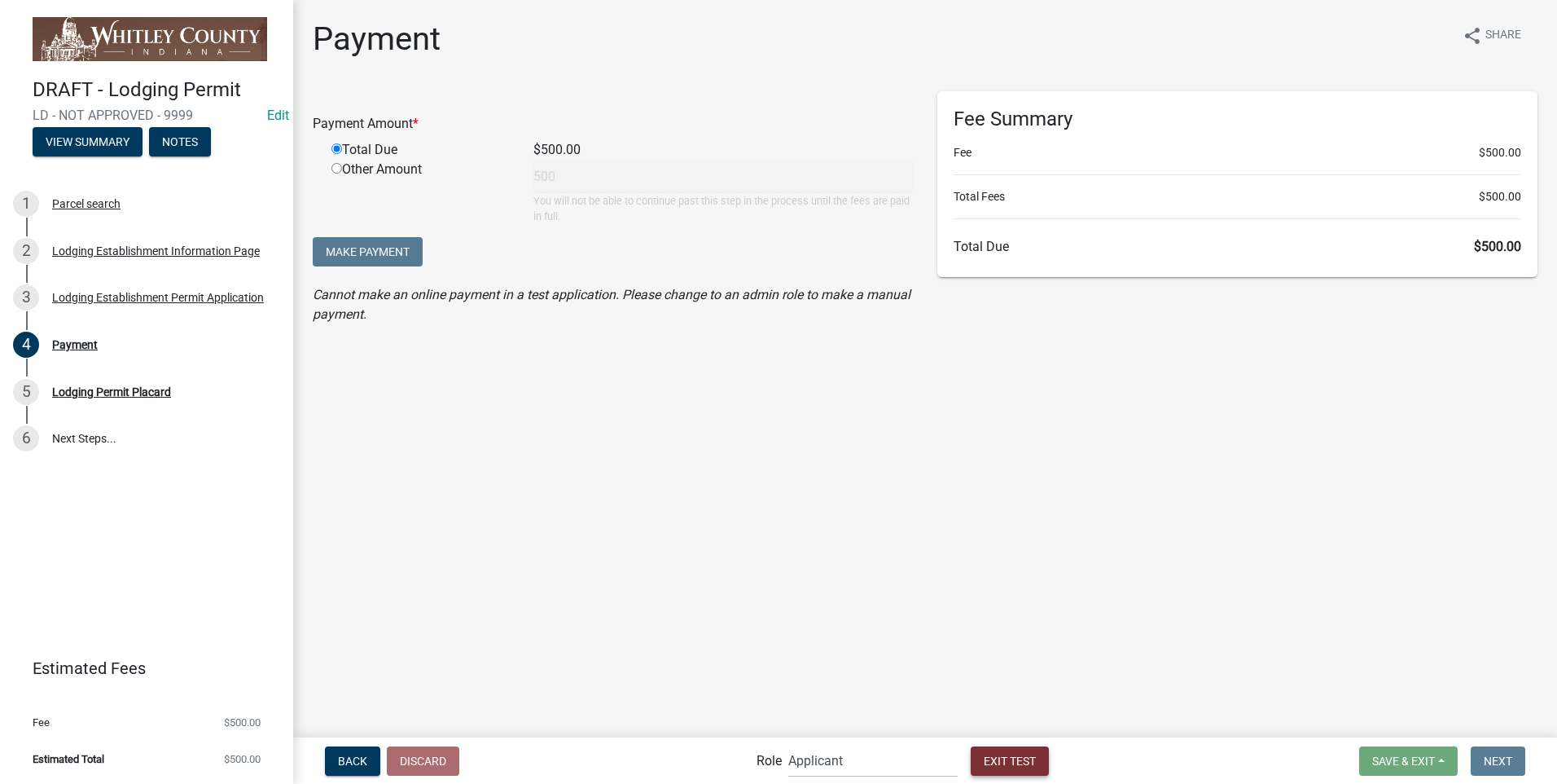
click at [1014, 760] on span "Exit Test" at bounding box center [1010, 759] width 53 height 13
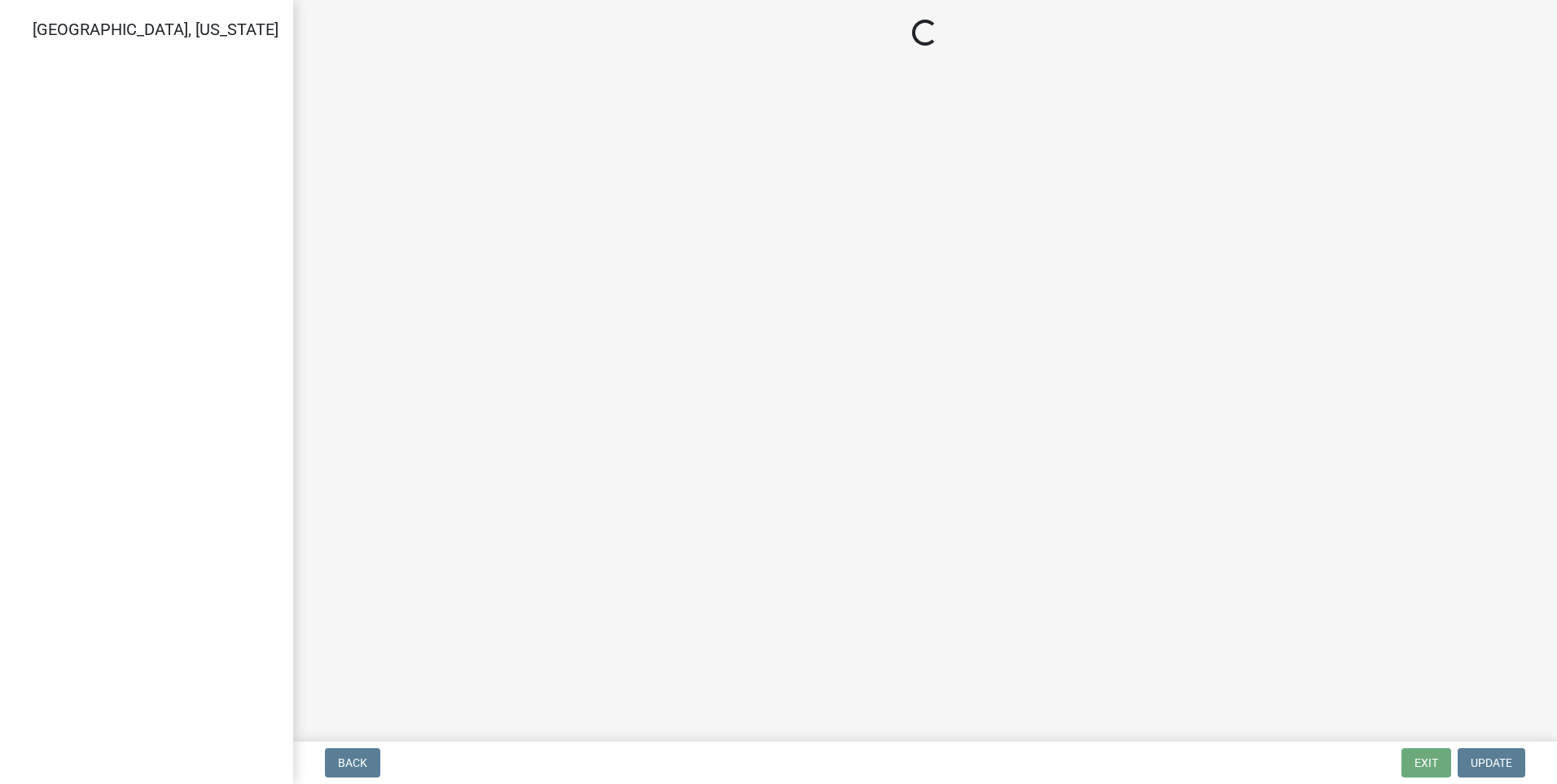
select select "2: 1"
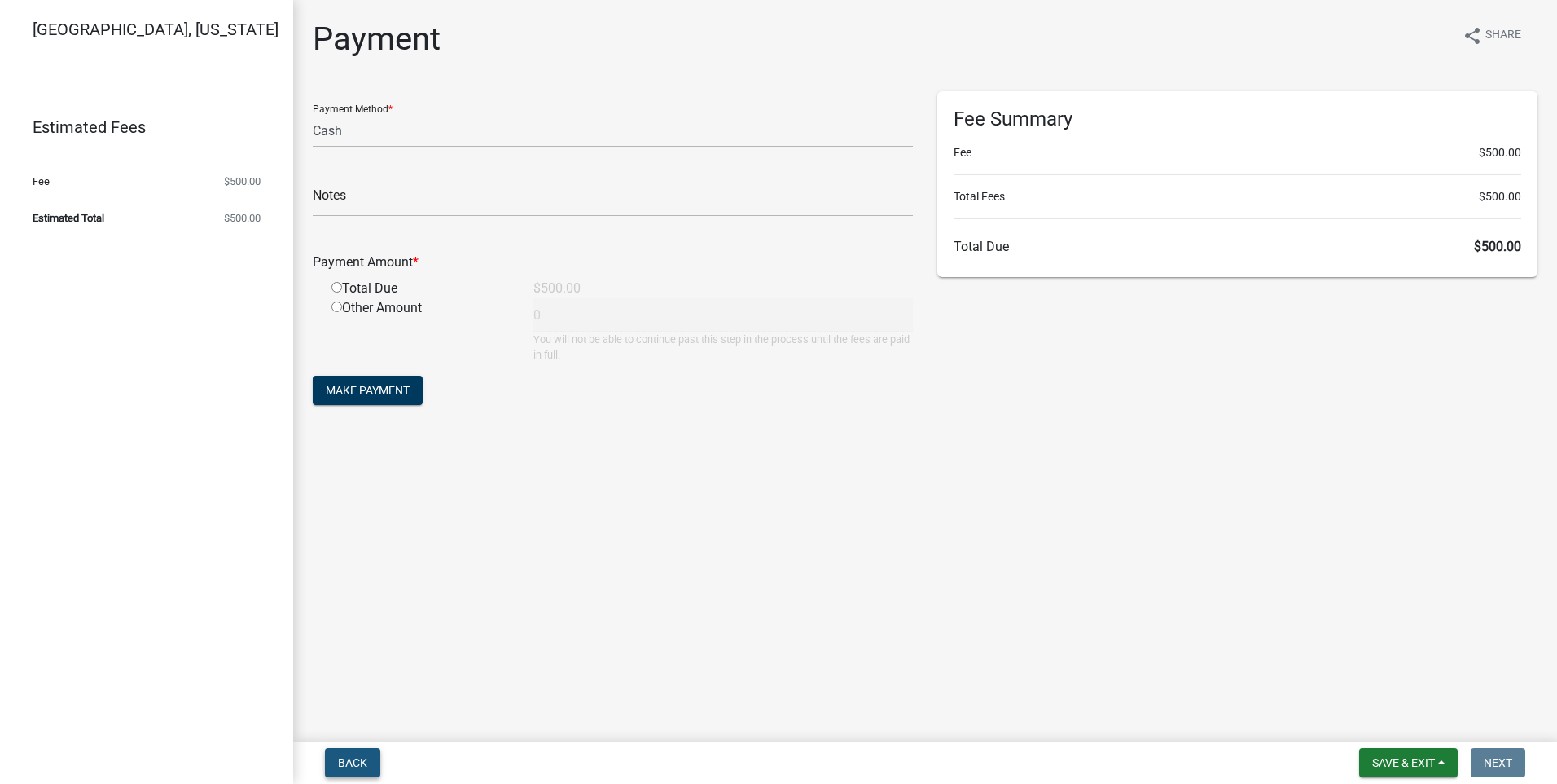
click at [364, 767] on span "Back" at bounding box center [353, 762] width 30 height 13
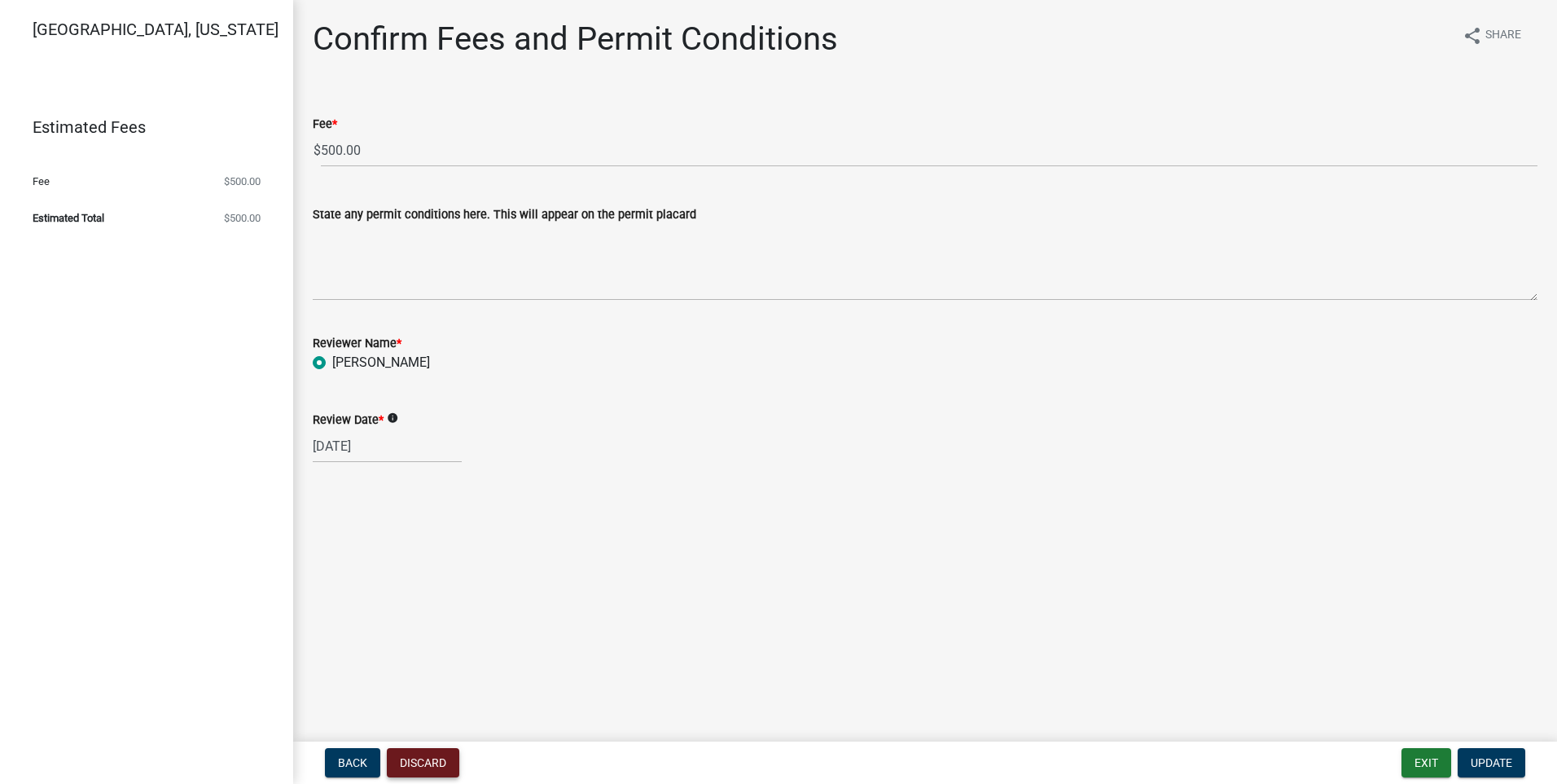
click at [417, 765] on button "Discard" at bounding box center [423, 762] width 73 height 30
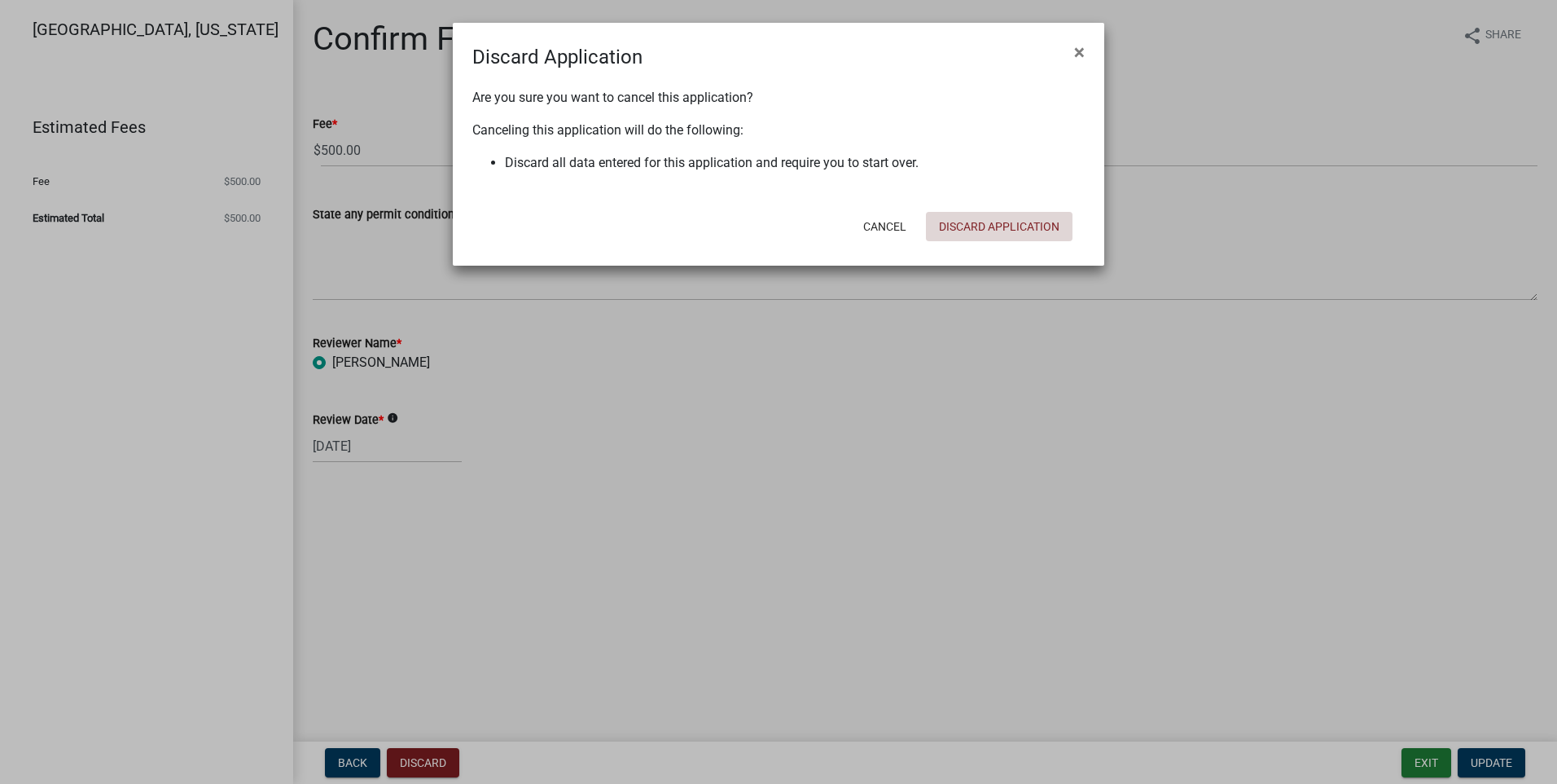
click at [976, 229] on button "Discard Application" at bounding box center [999, 226] width 147 height 30
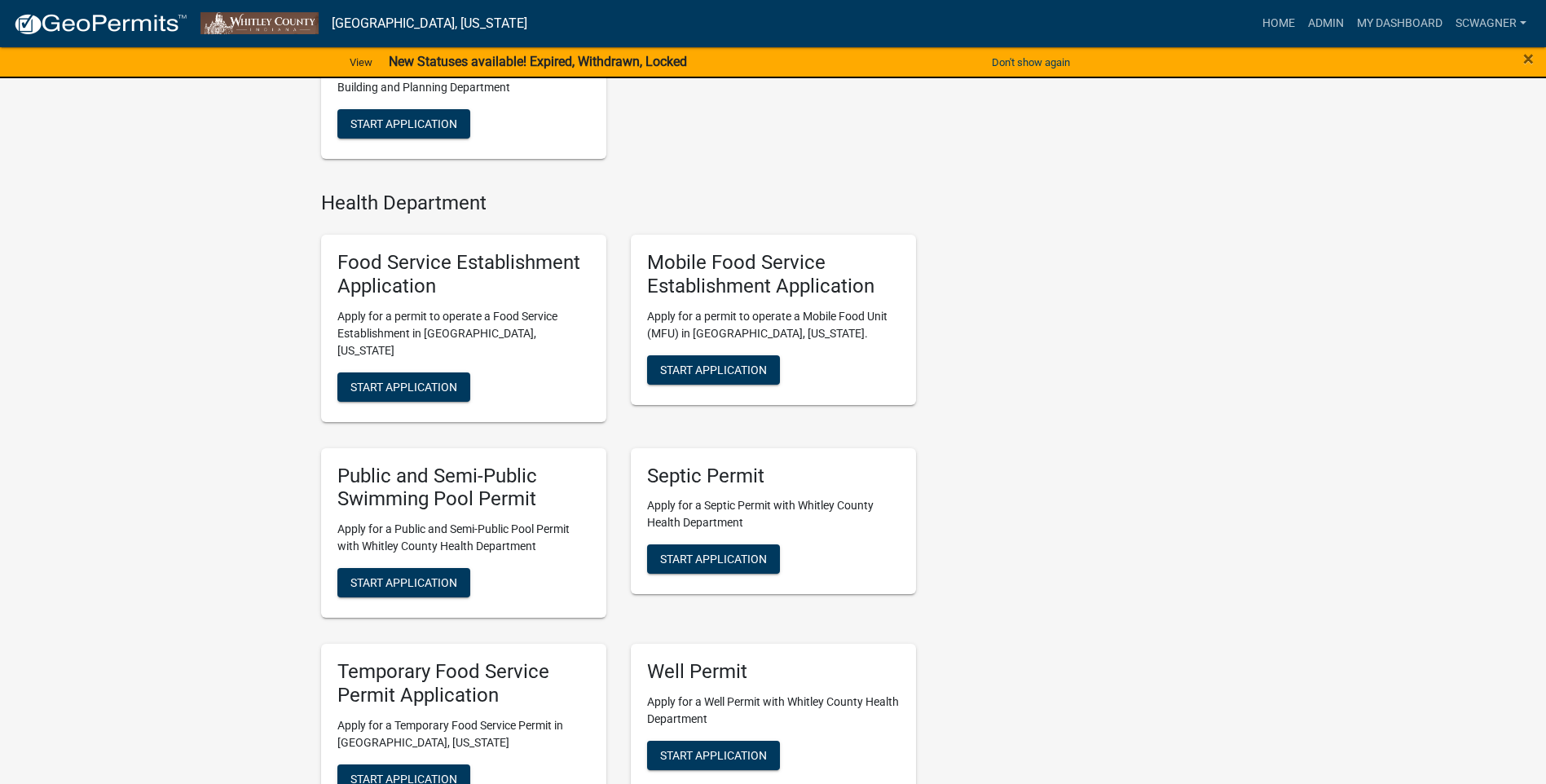
scroll to position [815, 0]
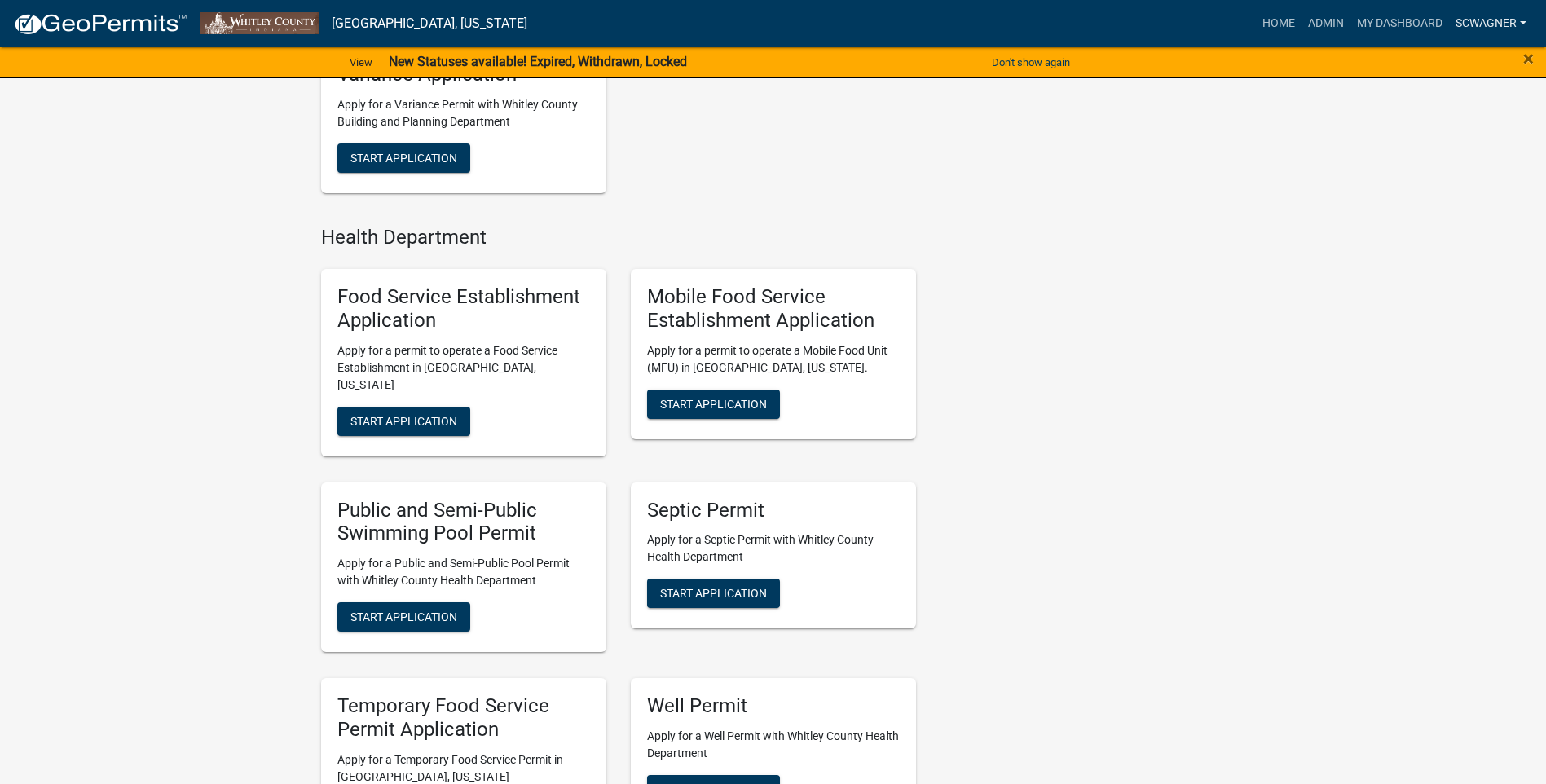
click at [1494, 20] on link "scwagner" at bounding box center [1491, 24] width 84 height 31
click at [1459, 61] on link "Admin" at bounding box center [1468, 67] width 131 height 39
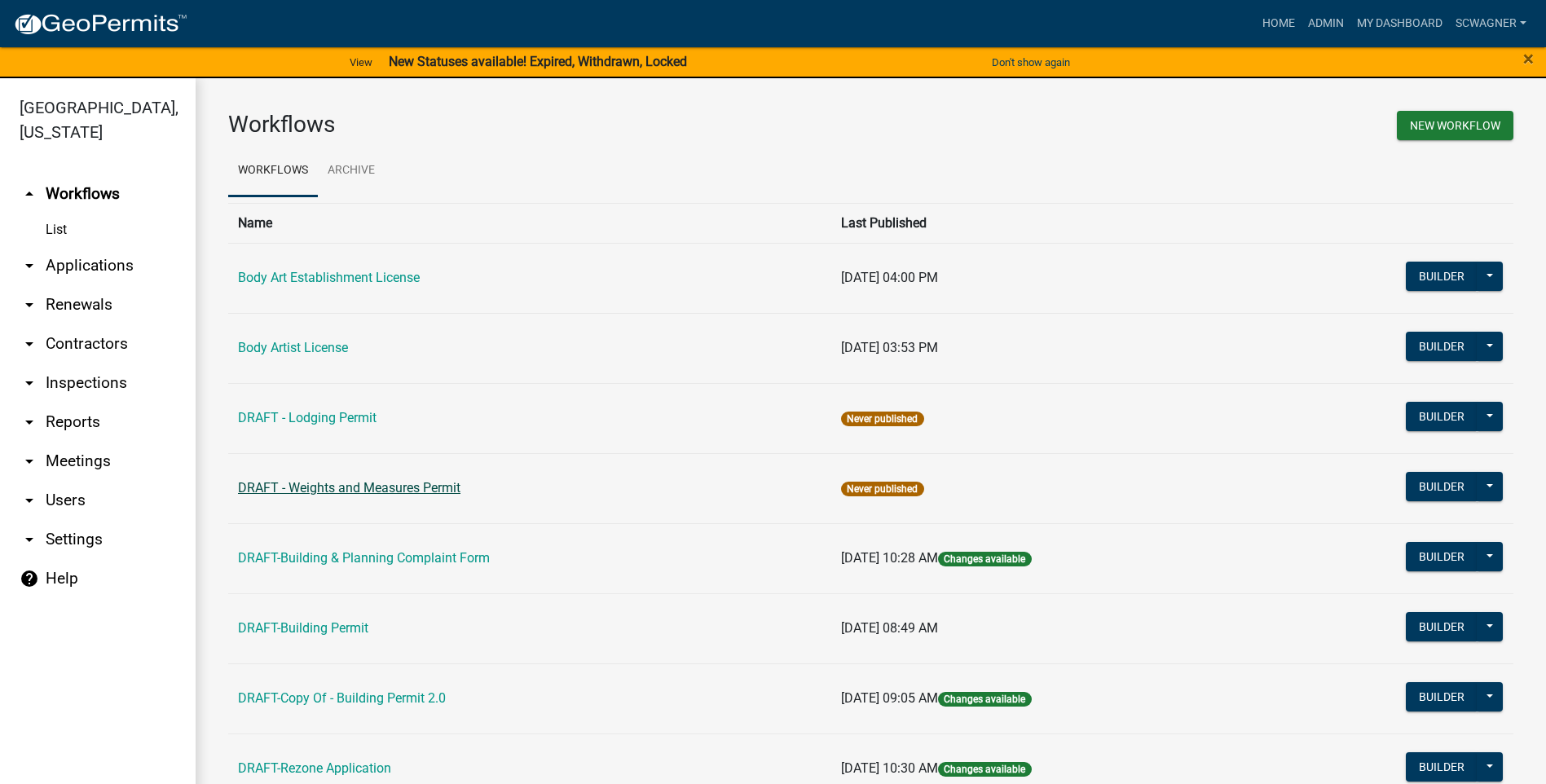
click at [300, 479] on td "DRAFT - Weights and Measures Permit" at bounding box center [529, 487] width 603 height 70
click at [303, 487] on link "DRAFT - Weights and Measures Permit" at bounding box center [349, 487] width 222 height 15
click at [1431, 489] on button "Builder" at bounding box center [1442, 486] width 72 height 30
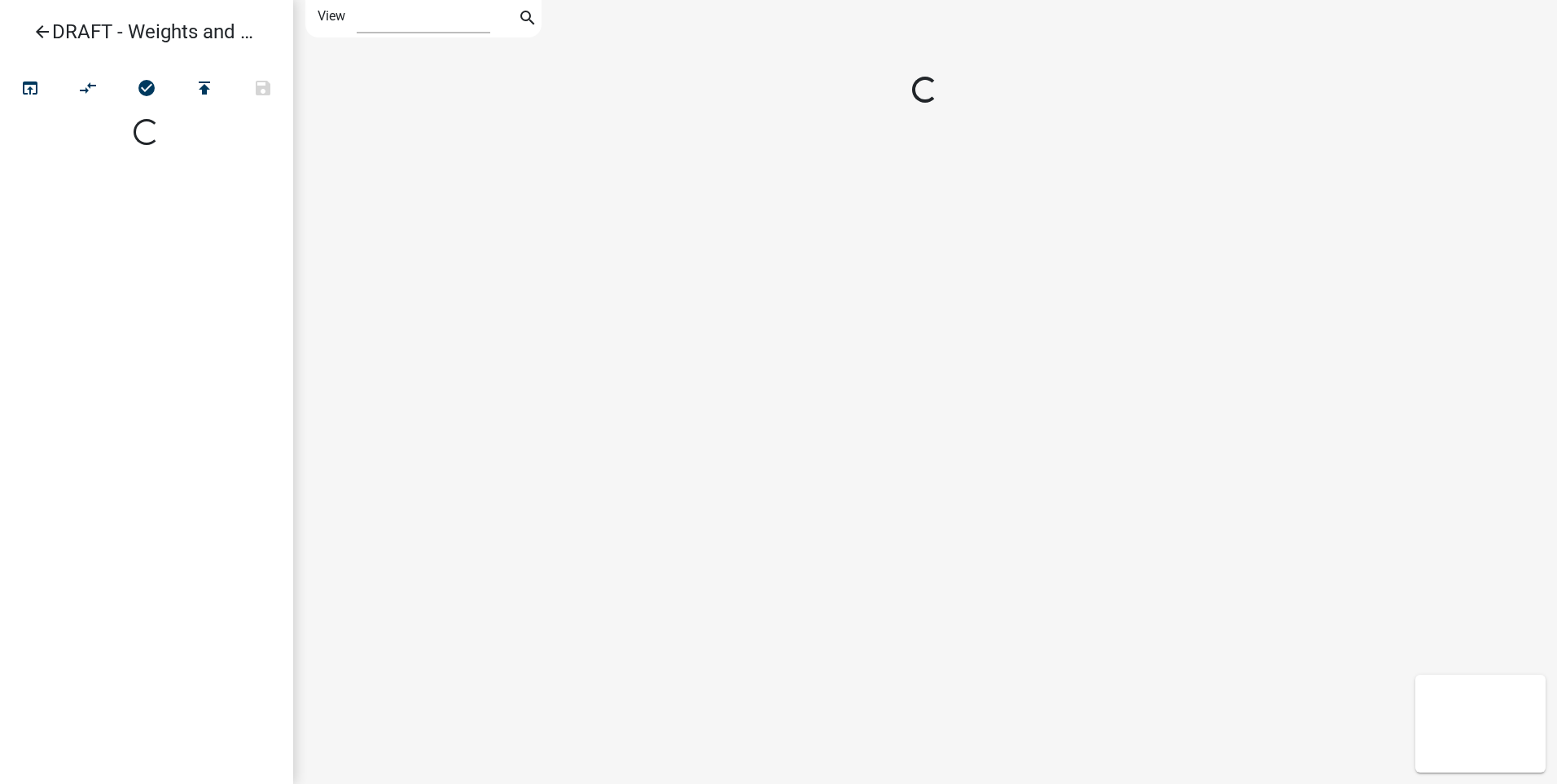
select select "1"
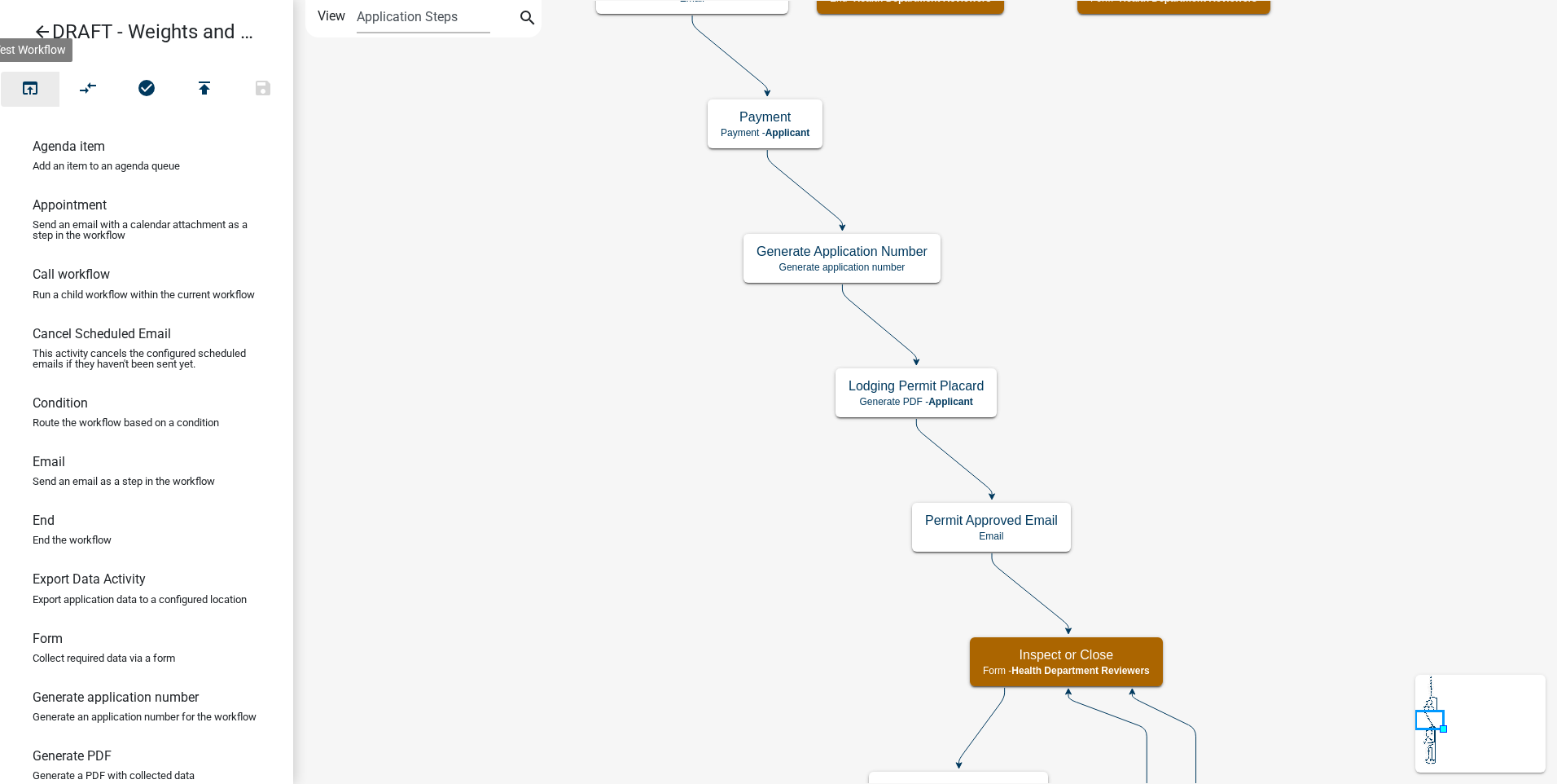
click at [26, 89] on icon "open_in_browser" at bounding box center [30, 89] width 19 height 23
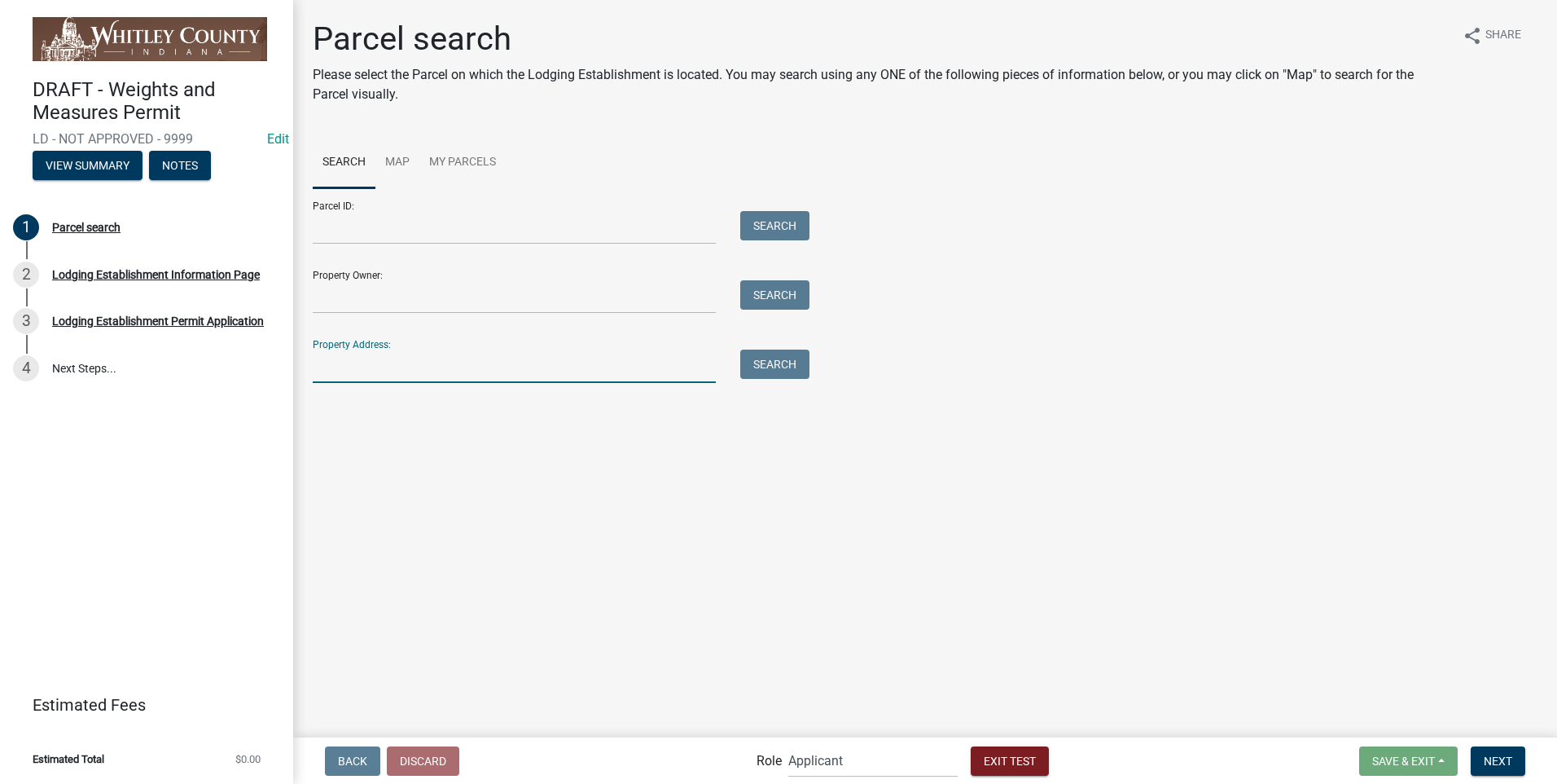
click at [415, 366] on input "Property Address:" at bounding box center [514, 365] width 403 height 33
click at [786, 356] on button "Search" at bounding box center [776, 364] width 70 height 30
click at [366, 370] on input "3444" at bounding box center [514, 365] width 403 height 33
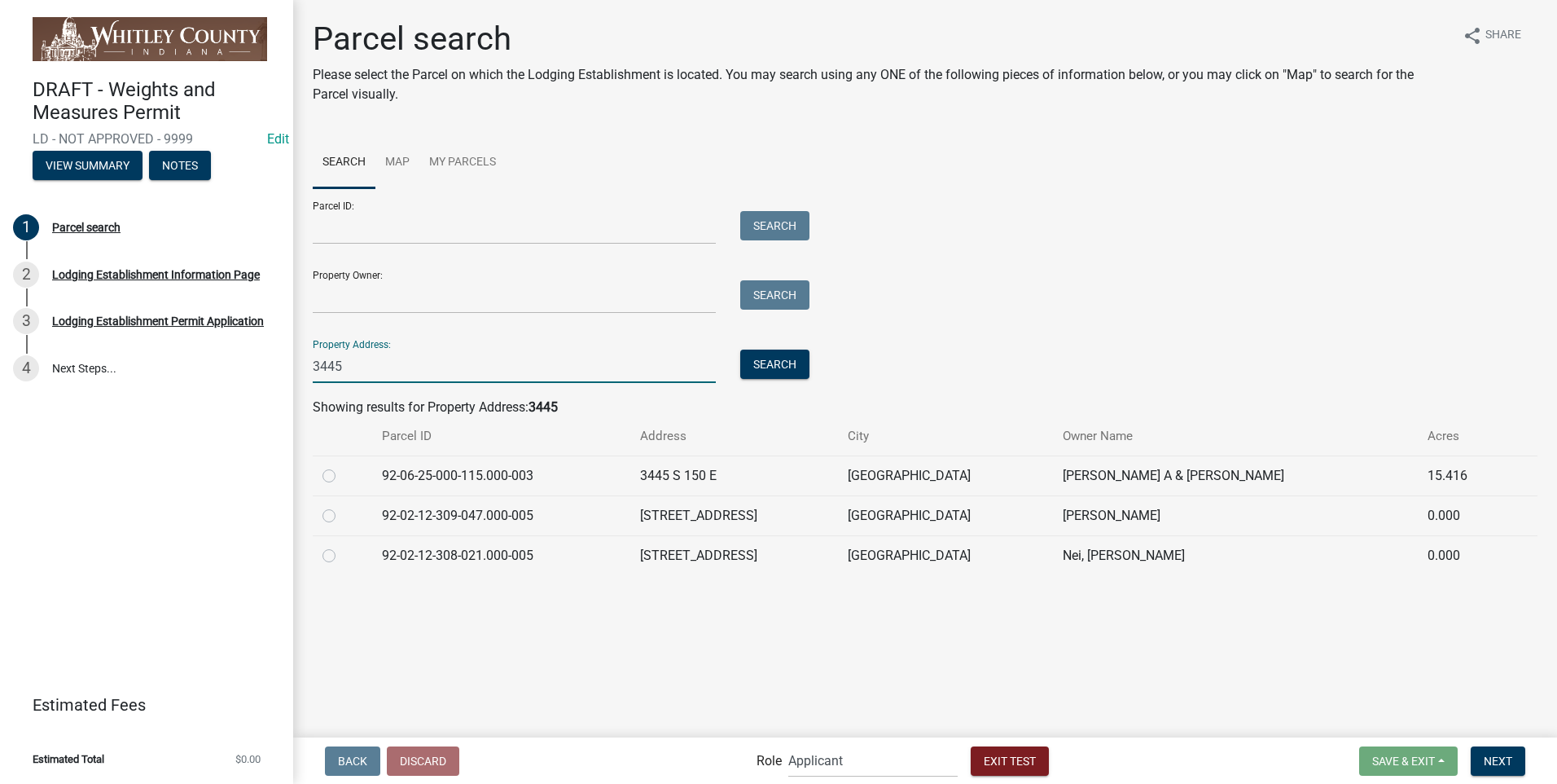
type input "3445"
click at [342, 466] on label at bounding box center [342, 466] width 0 height 0
click at [342, 474] on input "radio" at bounding box center [348, 471] width 10 height 10
radio input "true"
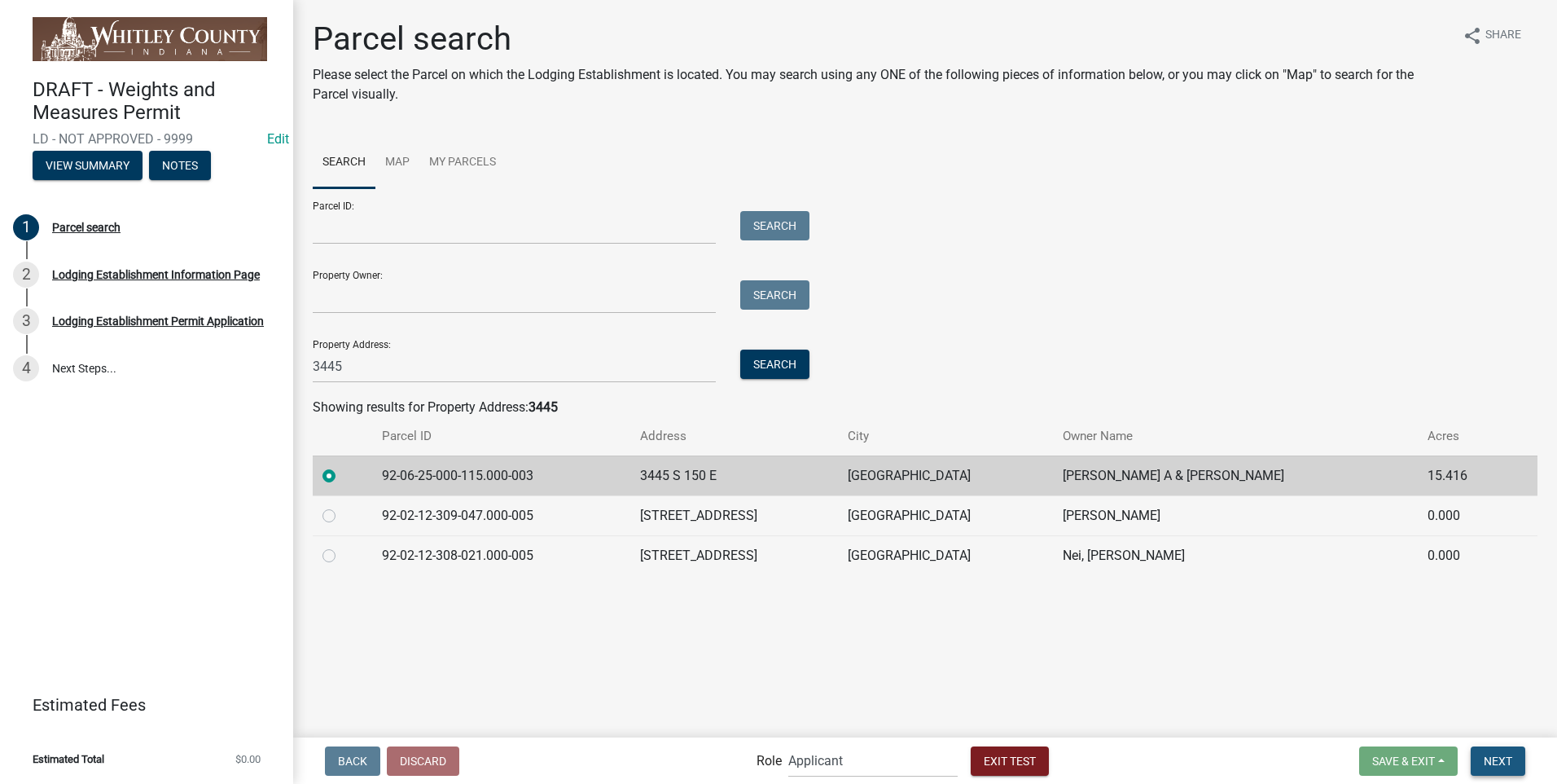
click at [1491, 761] on span "Next" at bounding box center [1499, 759] width 29 height 13
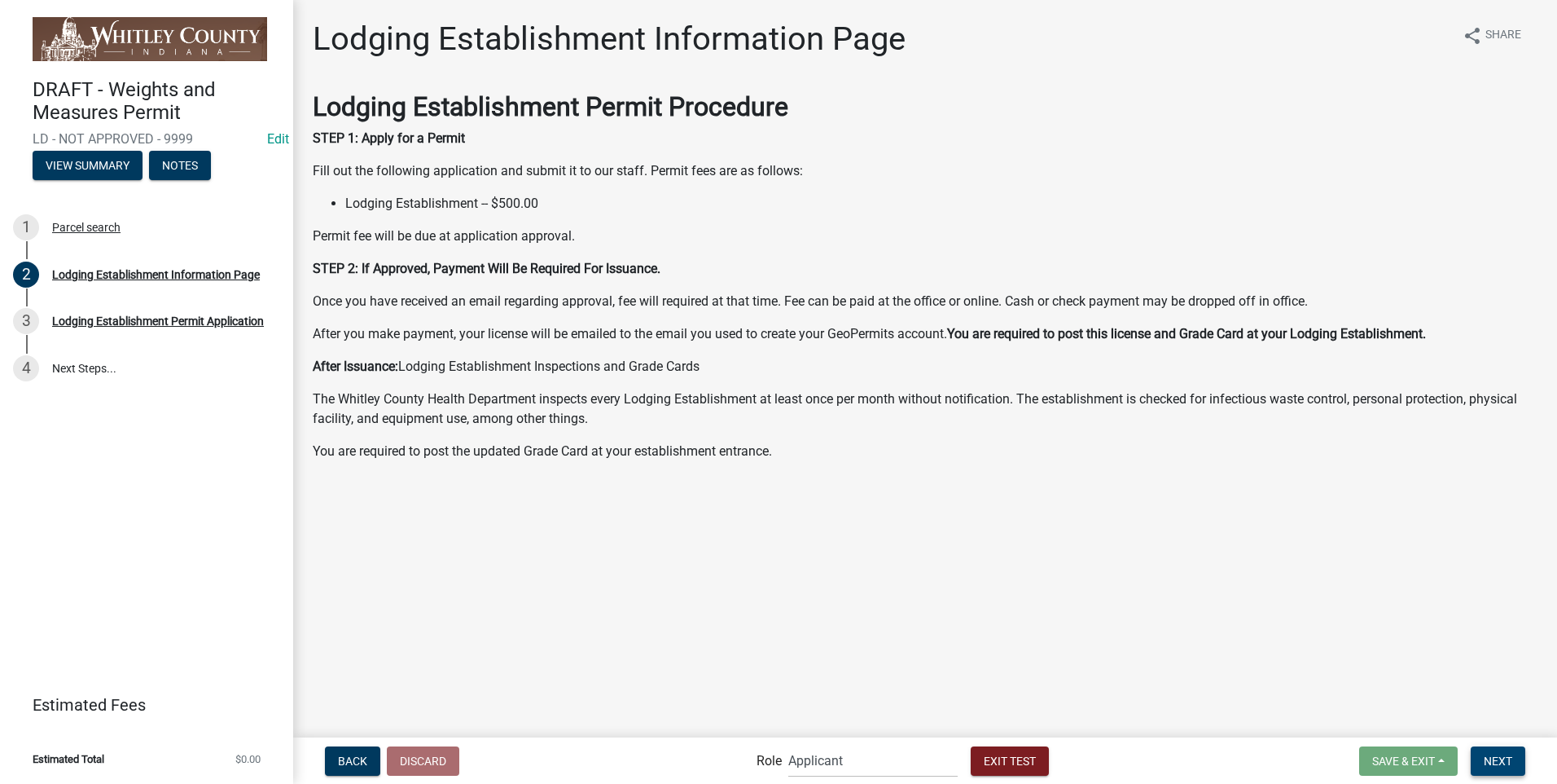
drag, startPoint x: 1530, startPoint y: 770, endPoint x: 1519, endPoint y: 773, distance: 11.4
click at [1527, 770] on form "Save & Exit Save Save & Exit Next" at bounding box center [1442, 760] width 179 height 30
click at [1514, 770] on button "Next" at bounding box center [1499, 760] width 54 height 30
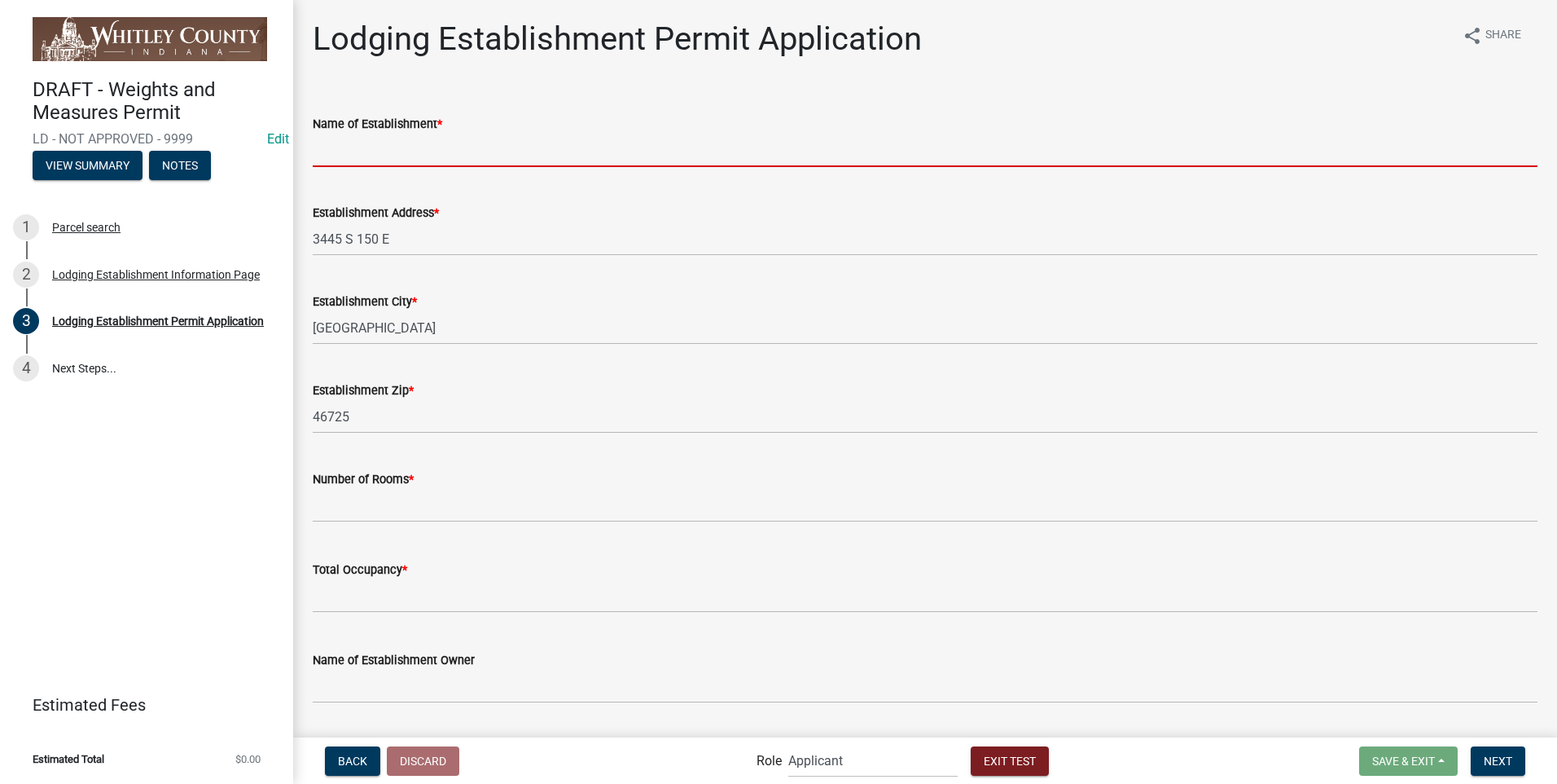
click at [315, 155] on input "Name of Establishment *" at bounding box center [925, 150] width 1225 height 33
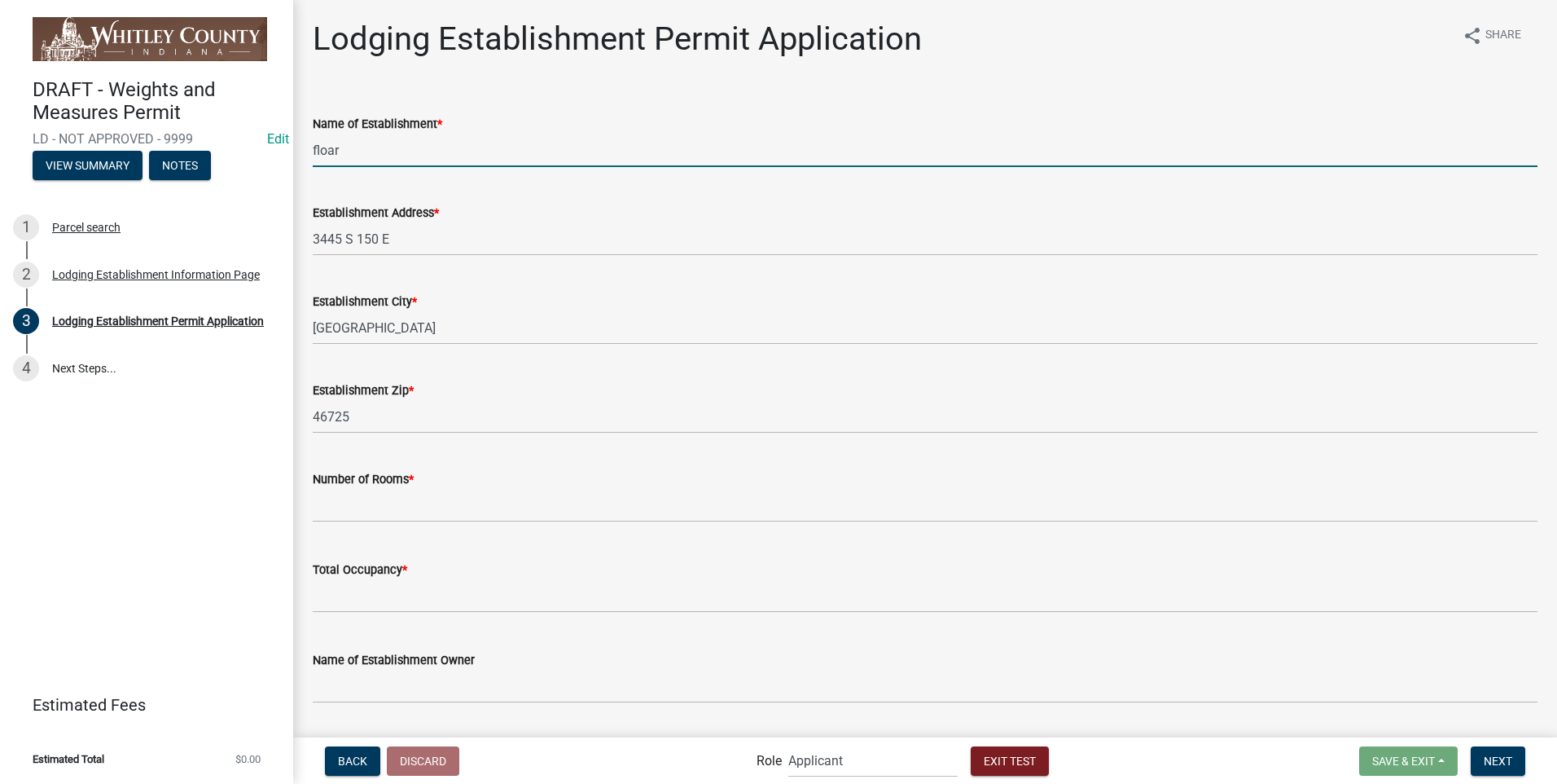
type input "floar"
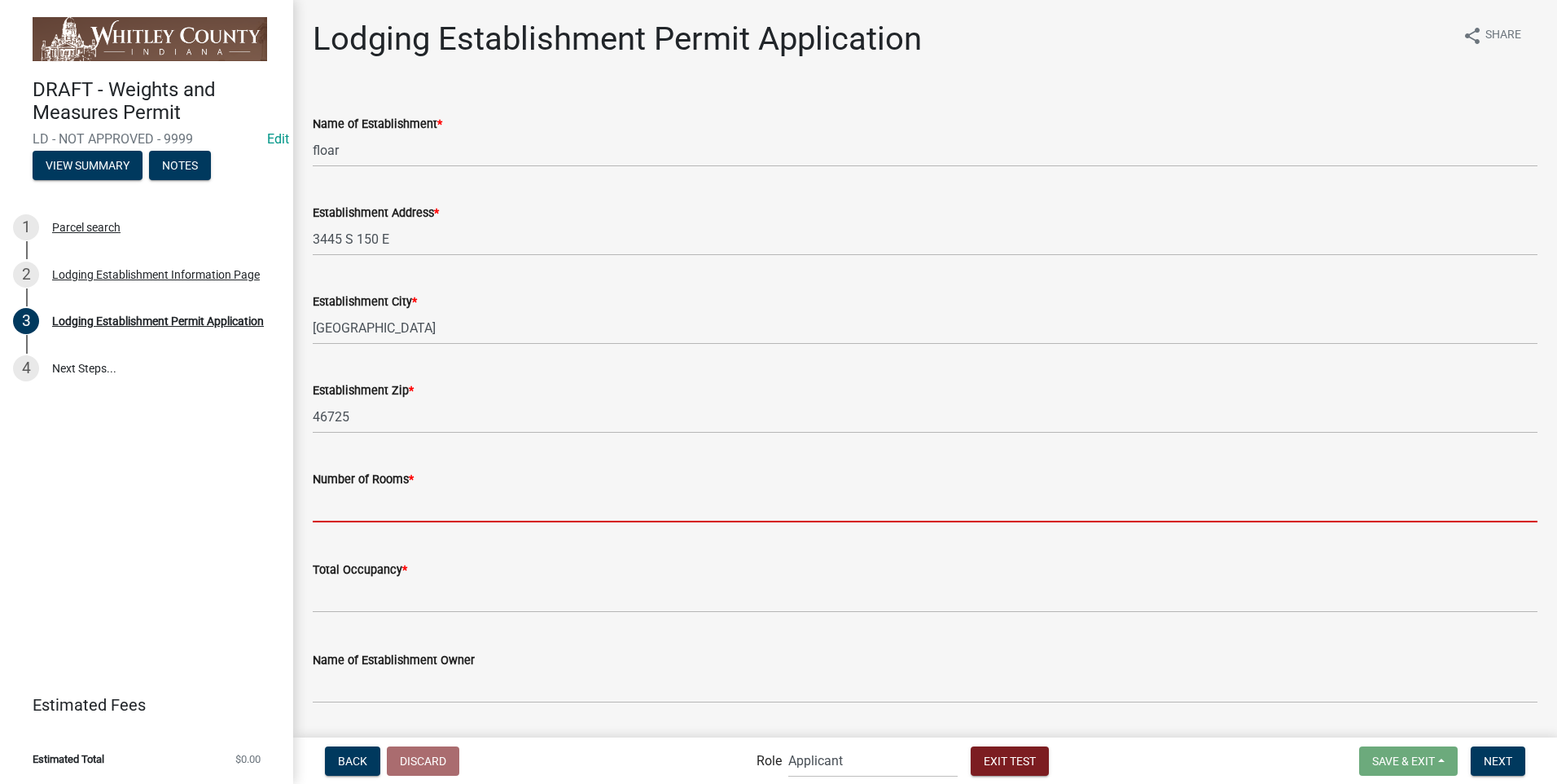
click at [406, 503] on input "text" at bounding box center [925, 505] width 1225 height 33
click at [170, 553] on div "DRAFT - Weights and Measures Permit LD - NOT APPROVED - 9999 Edit View Summary …" at bounding box center [147, 392] width 293 height 784
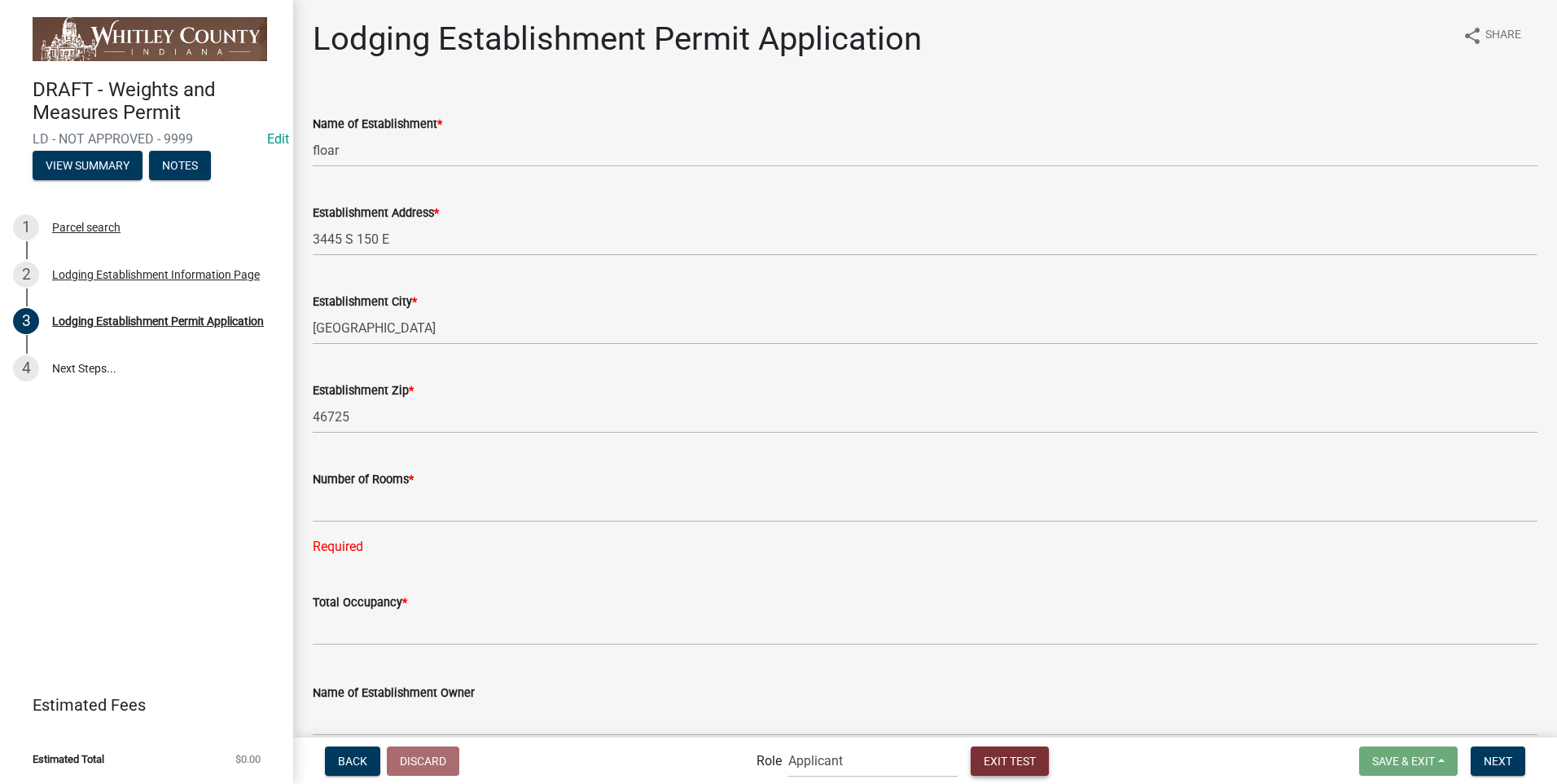
click at [991, 766] on span "Exit Test" at bounding box center [1010, 759] width 53 height 13
